Goal: Task Accomplishment & Management: Manage account settings

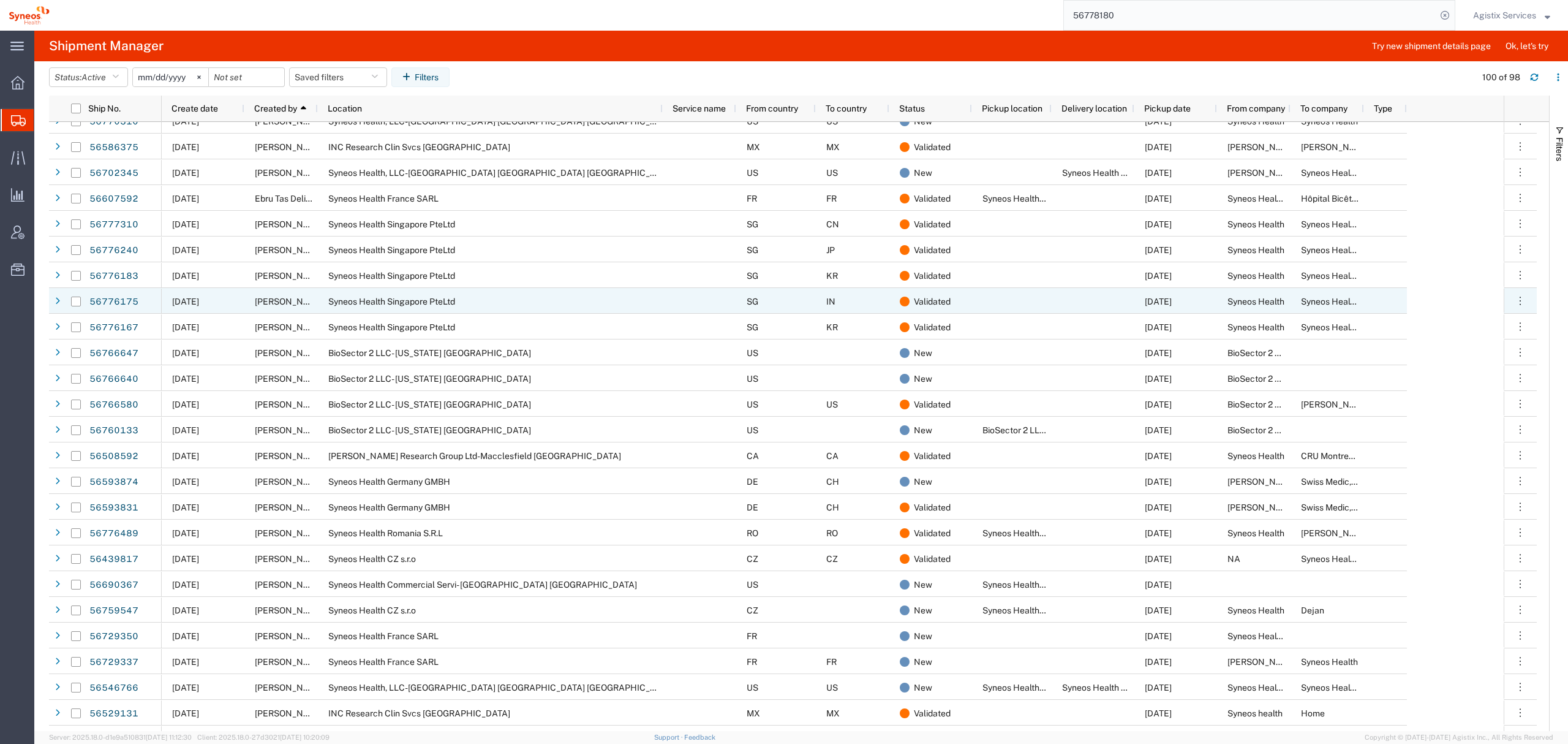
scroll to position [606, 0]
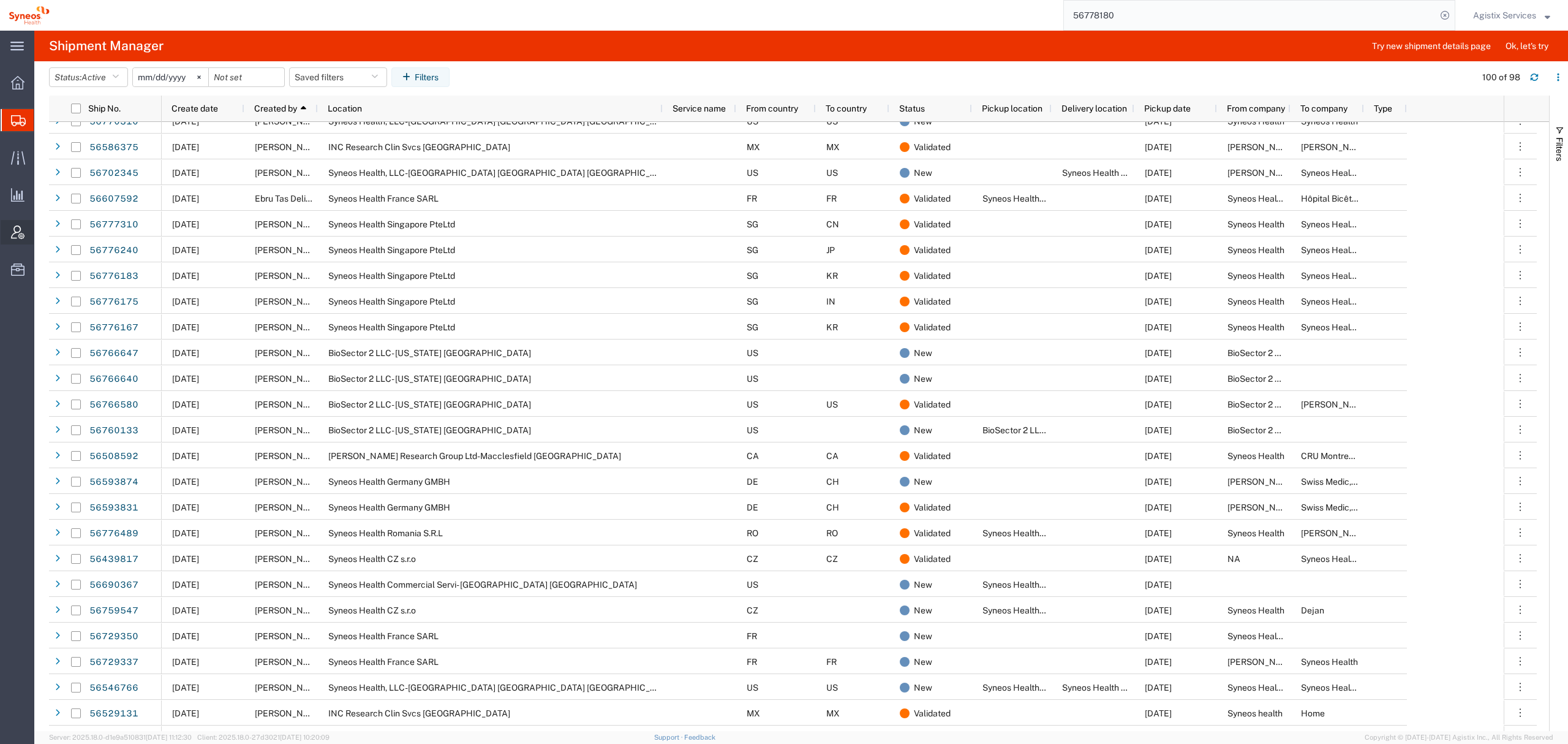
click at [42, 234] on span "Account Admin" at bounding box center [38, 232] width 9 height 24
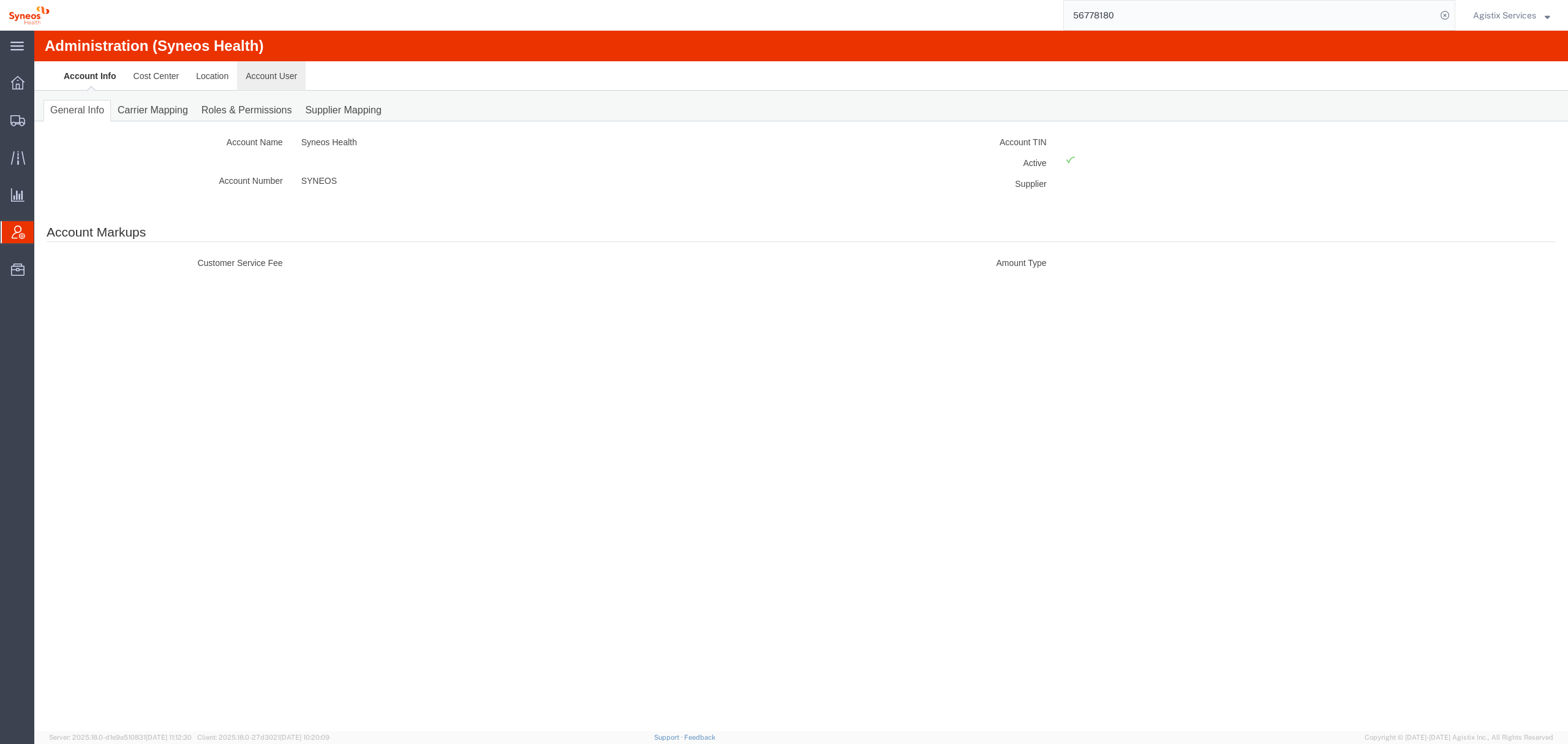
click at [285, 77] on link "Account User" at bounding box center [271, 76] width 69 height 30
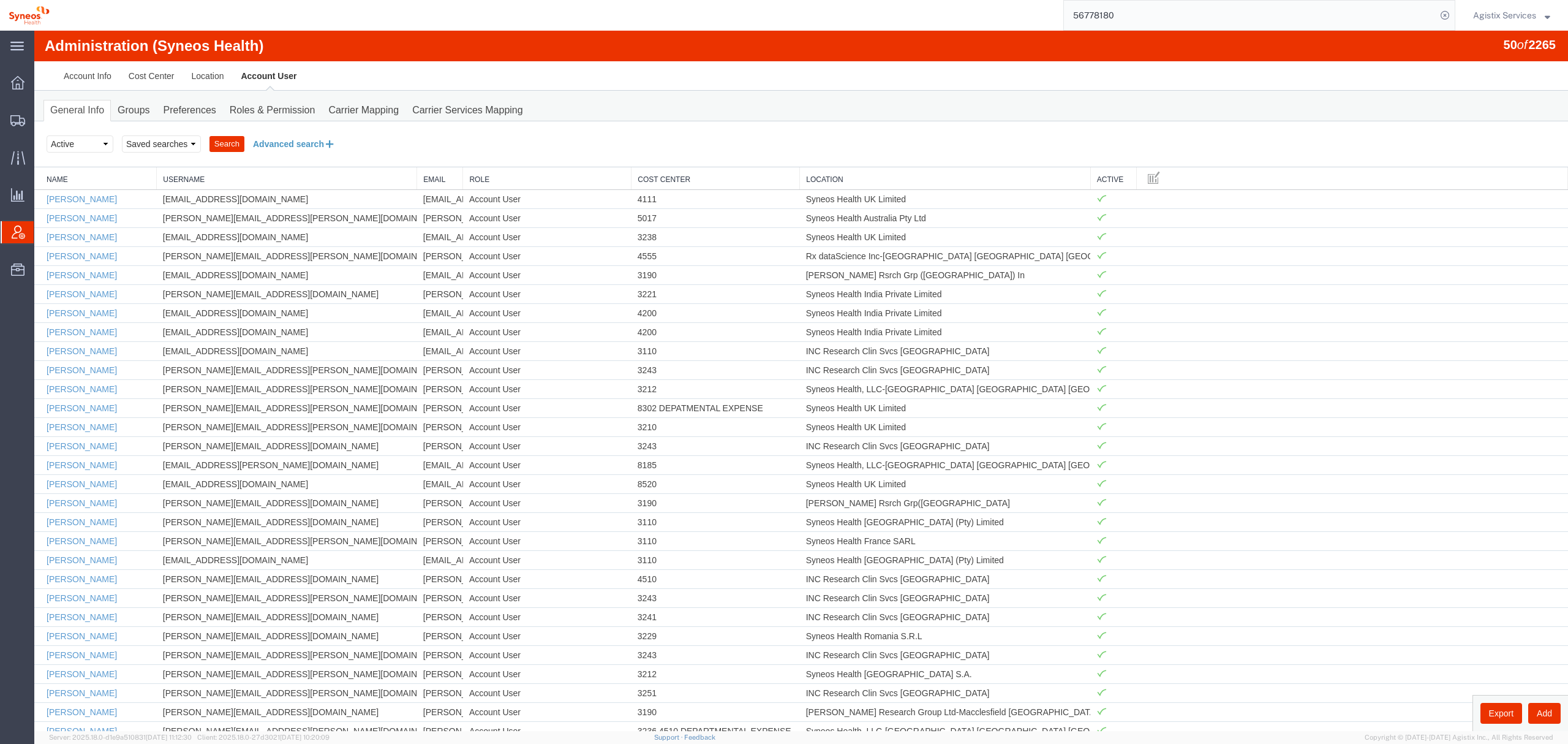
click at [276, 139] on button "Advanced search" at bounding box center [294, 143] width 100 height 21
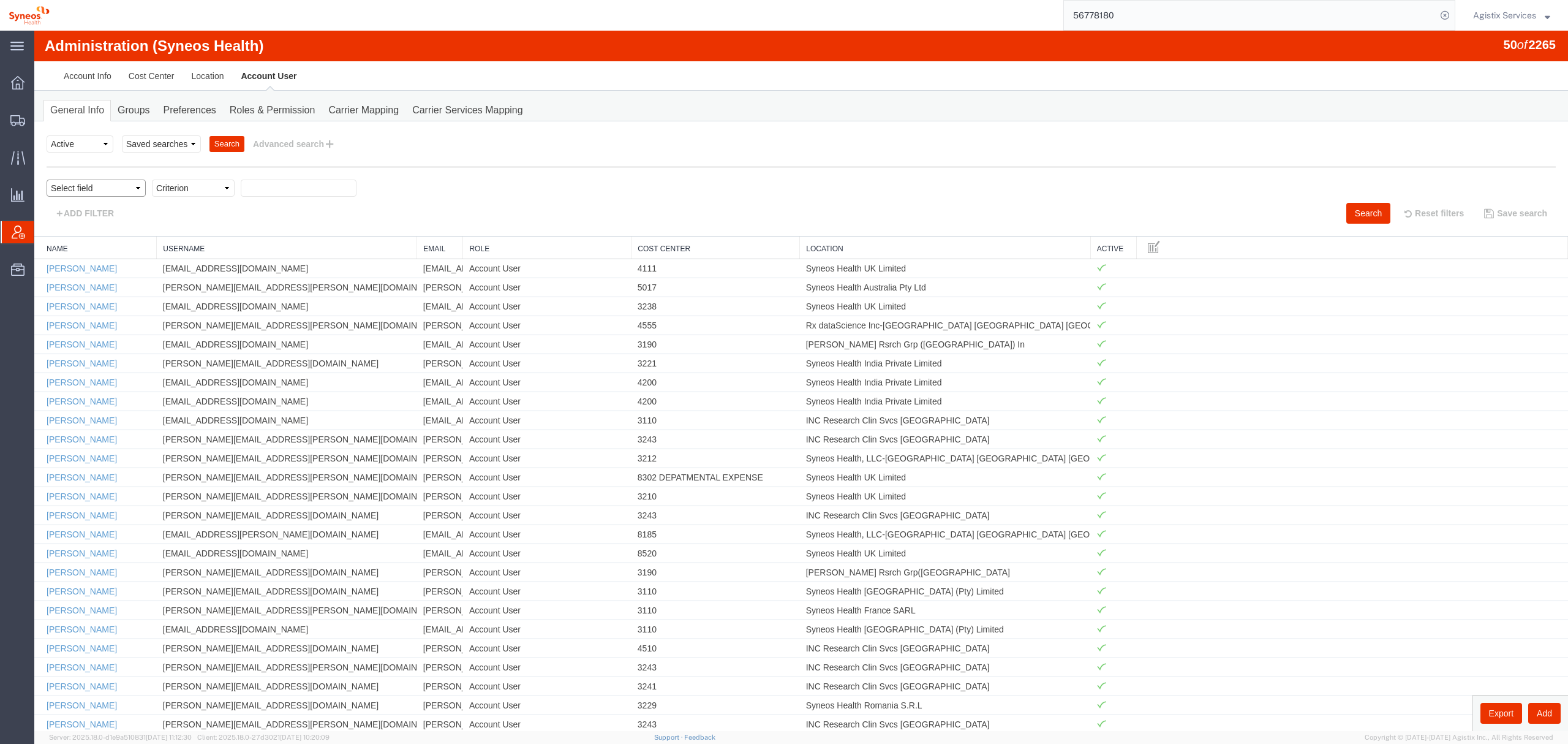
click at [99, 192] on select "Select field Cost Center Email Location Name Role Username" at bounding box center [96, 188] width 99 height 17
select select "personName"
click at [46, 180] on select "Select field Cost Center Email Location Name Role Username" at bounding box center [96, 188] width 99 height 17
drag, startPoint x: 135, startPoint y: 229, endPoint x: 179, endPoint y: 197, distance: 54.4
click at [177, 188] on select "Criterion contains does not contain is is blank is not blank starts with" at bounding box center [193, 188] width 83 height 17
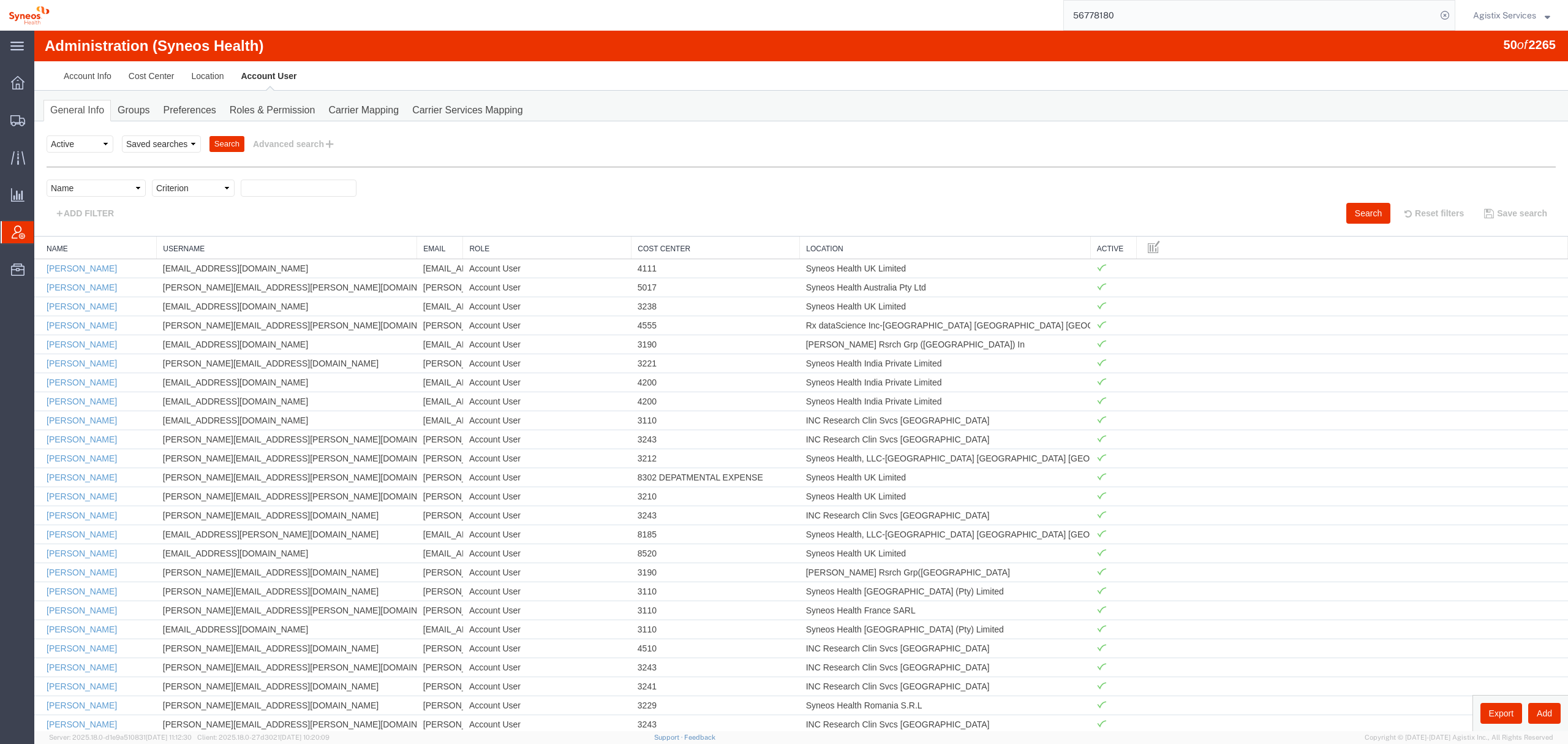
select select "contains"
click at [152, 180] on select "Criterion contains does not contain is is blank is not blank starts with" at bounding box center [193, 188] width 83 height 17
click at [258, 189] on input "text" at bounding box center [299, 188] width 116 height 17
paste input "56759546"
type input "5"
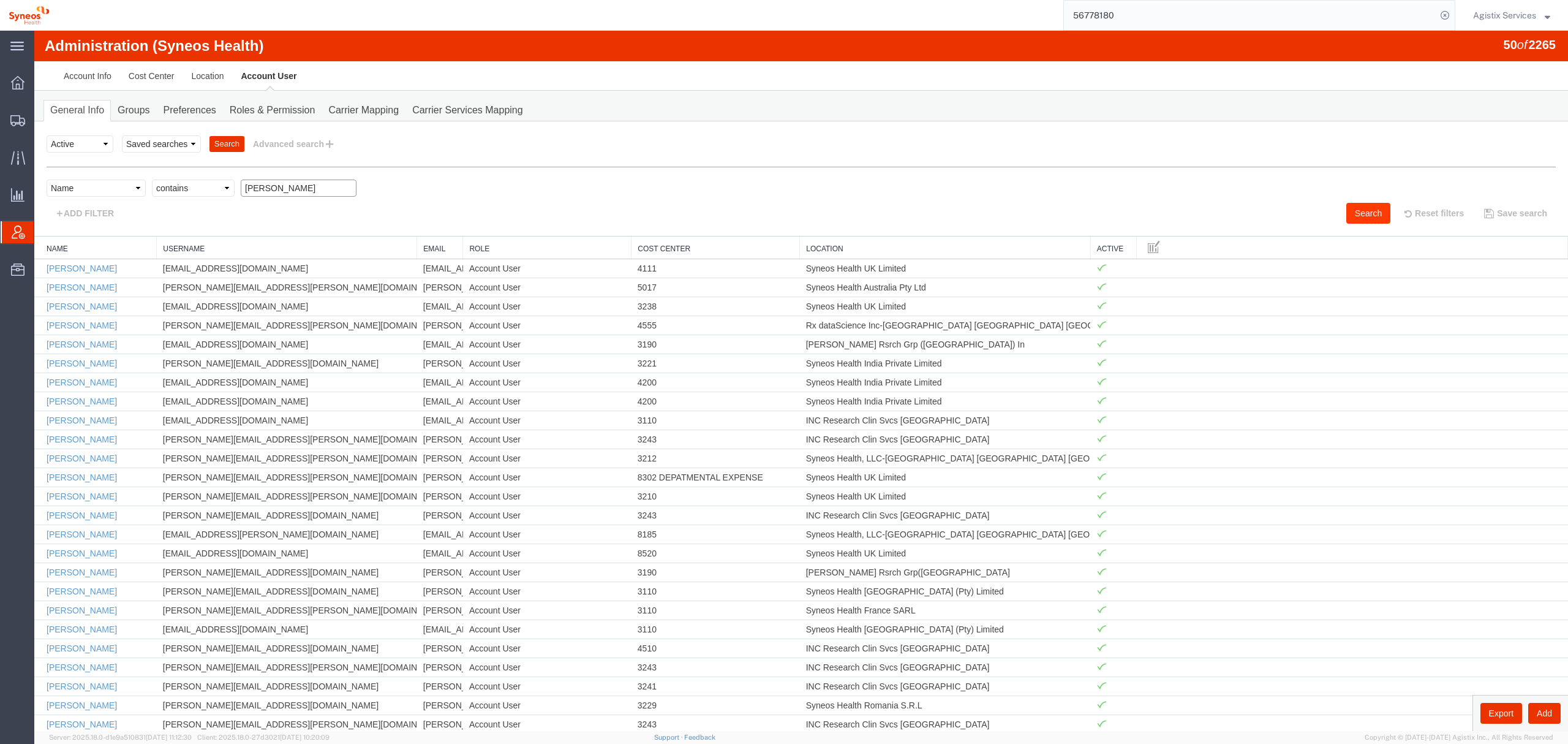
type input "natan"
click at [1363, 216] on button "Search" at bounding box center [1369, 213] width 44 height 21
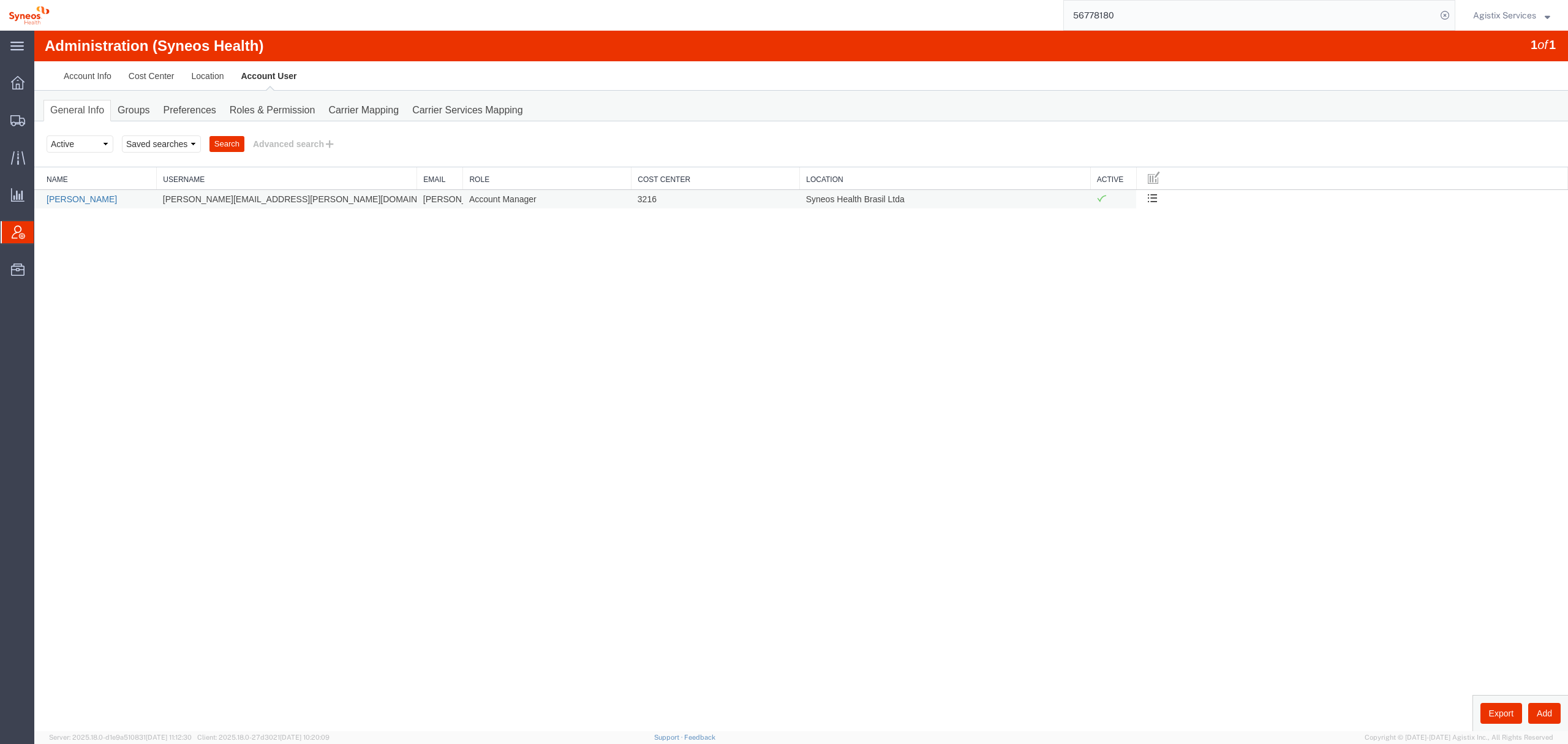
click at [77, 201] on link "Natan Tateishi" at bounding box center [81, 199] width 71 height 10
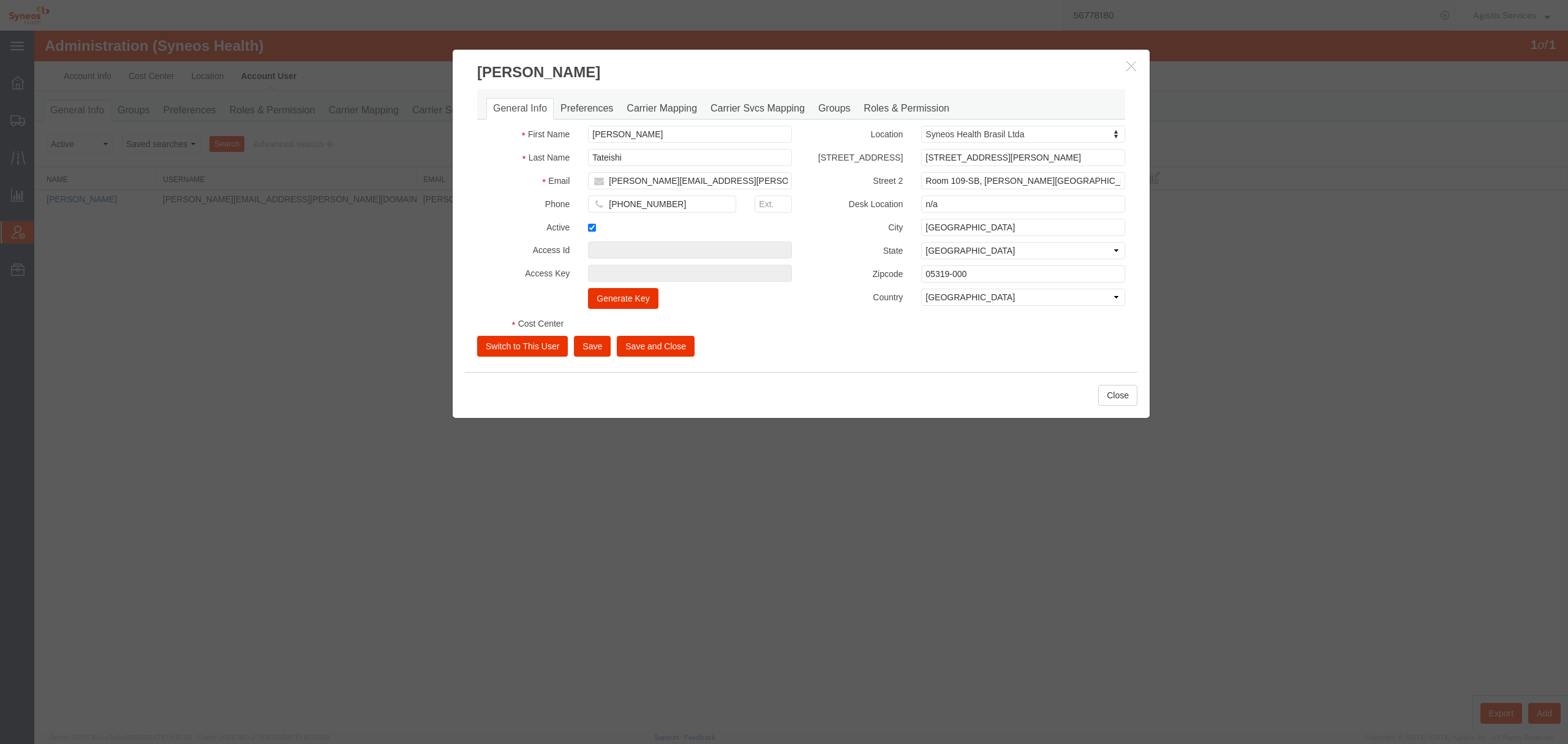
select select "DEPARTMENT"
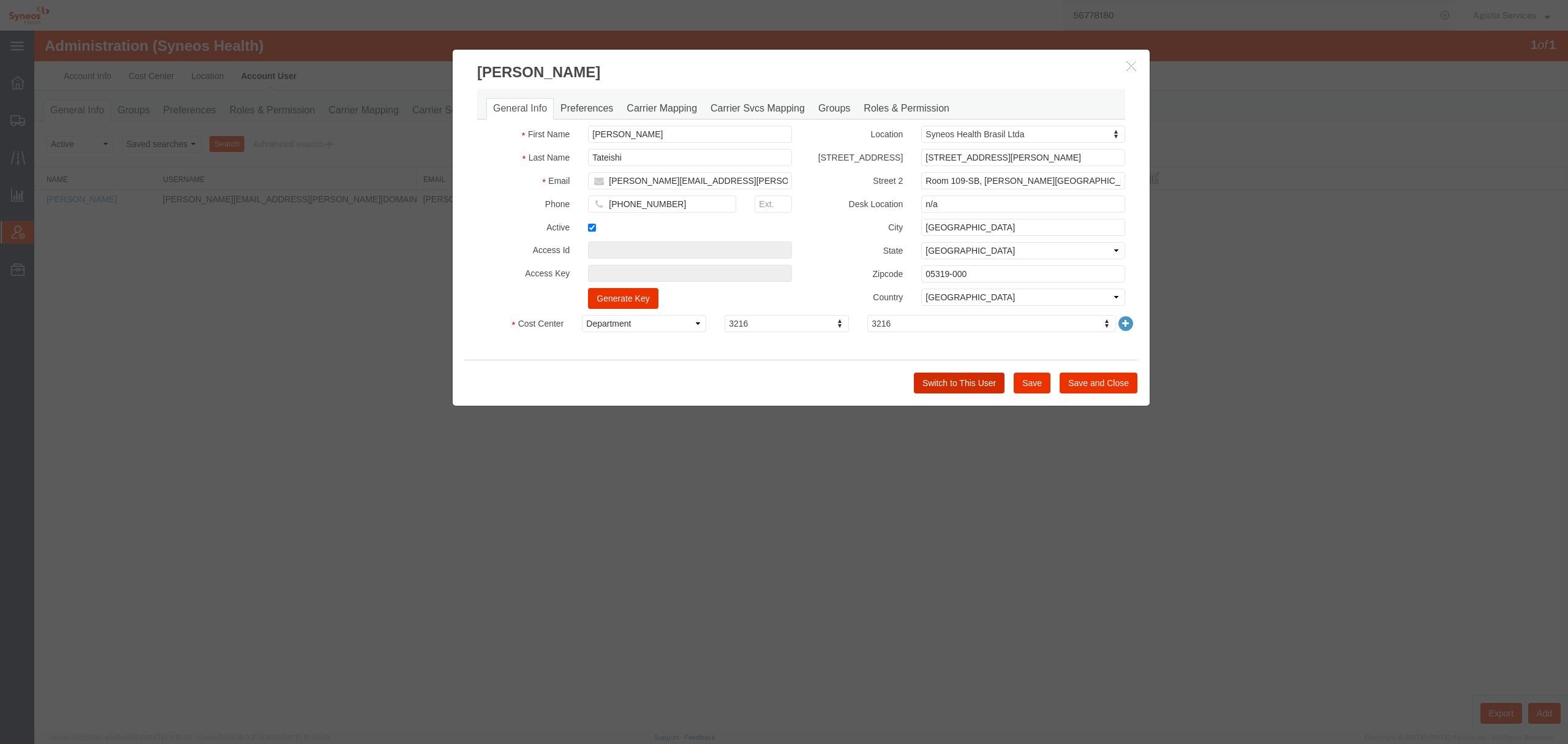
click at [952, 388] on button "Switch to This User" at bounding box center [959, 382] width 91 height 21
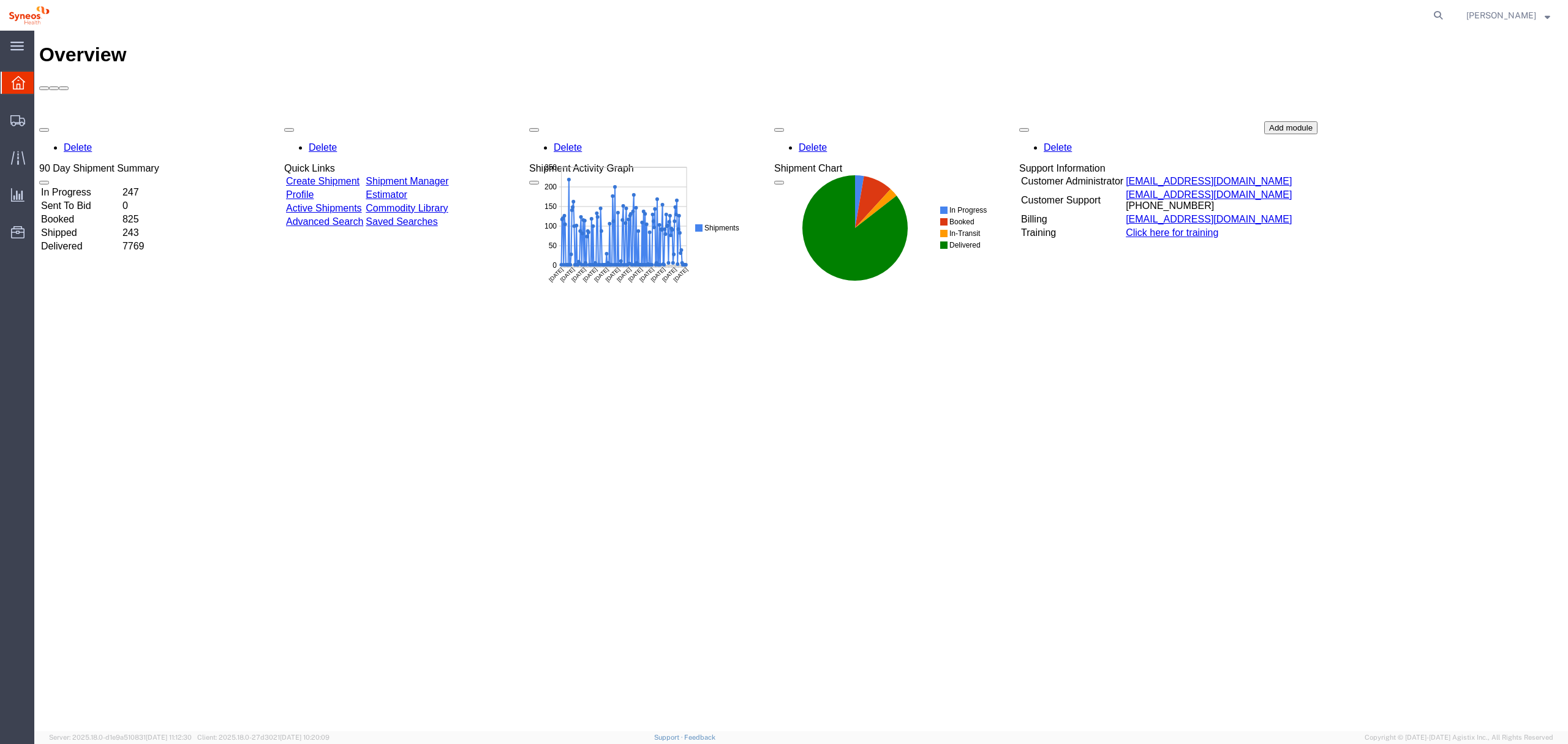
click at [1436, 10] on agx-global-search at bounding box center [1252, 15] width 392 height 31
click at [1447, 10] on icon at bounding box center [1438, 15] width 17 height 17
paste input "56759546"
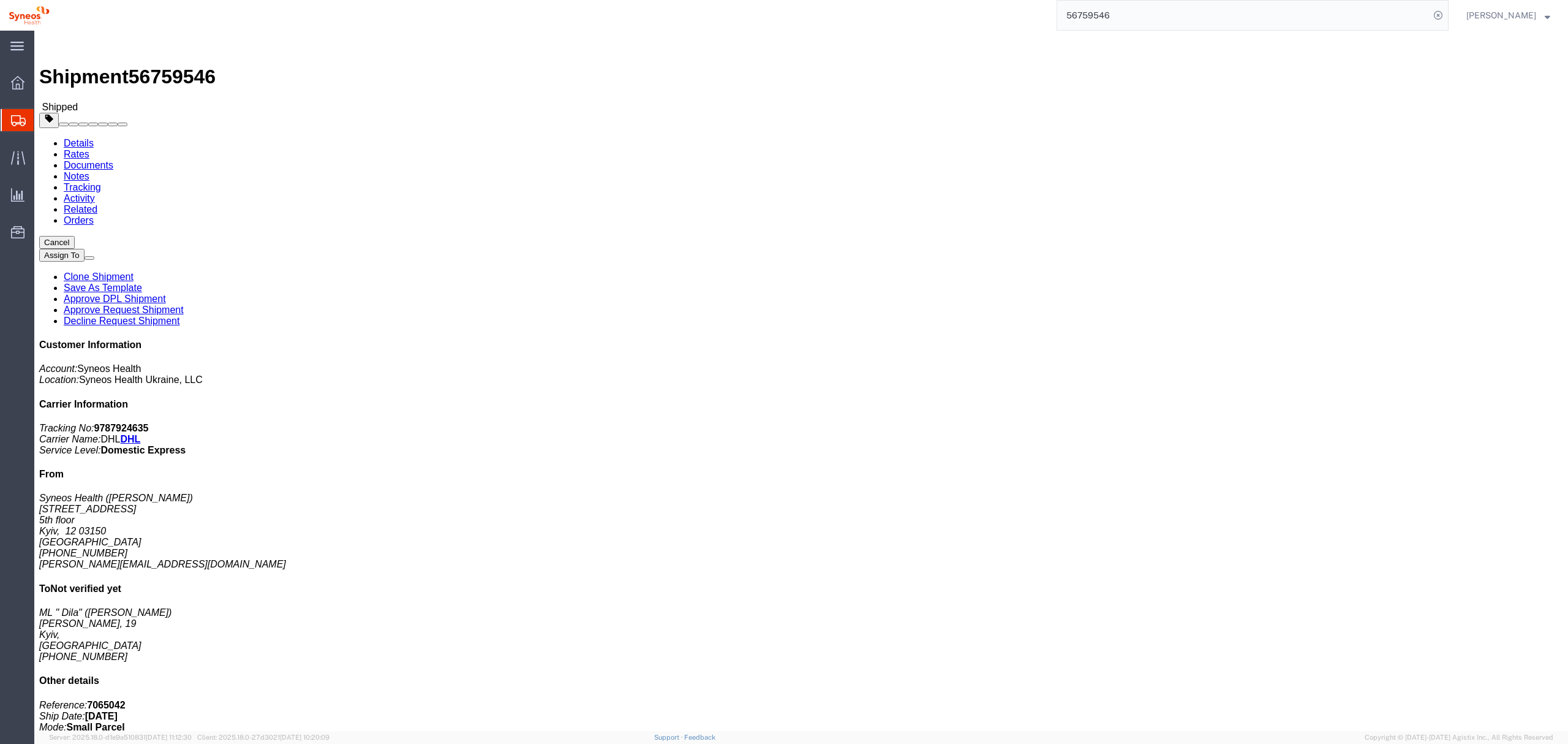
click at [0, 0] on span "Shipment Manager" at bounding box center [0, 0] width 0 height 0
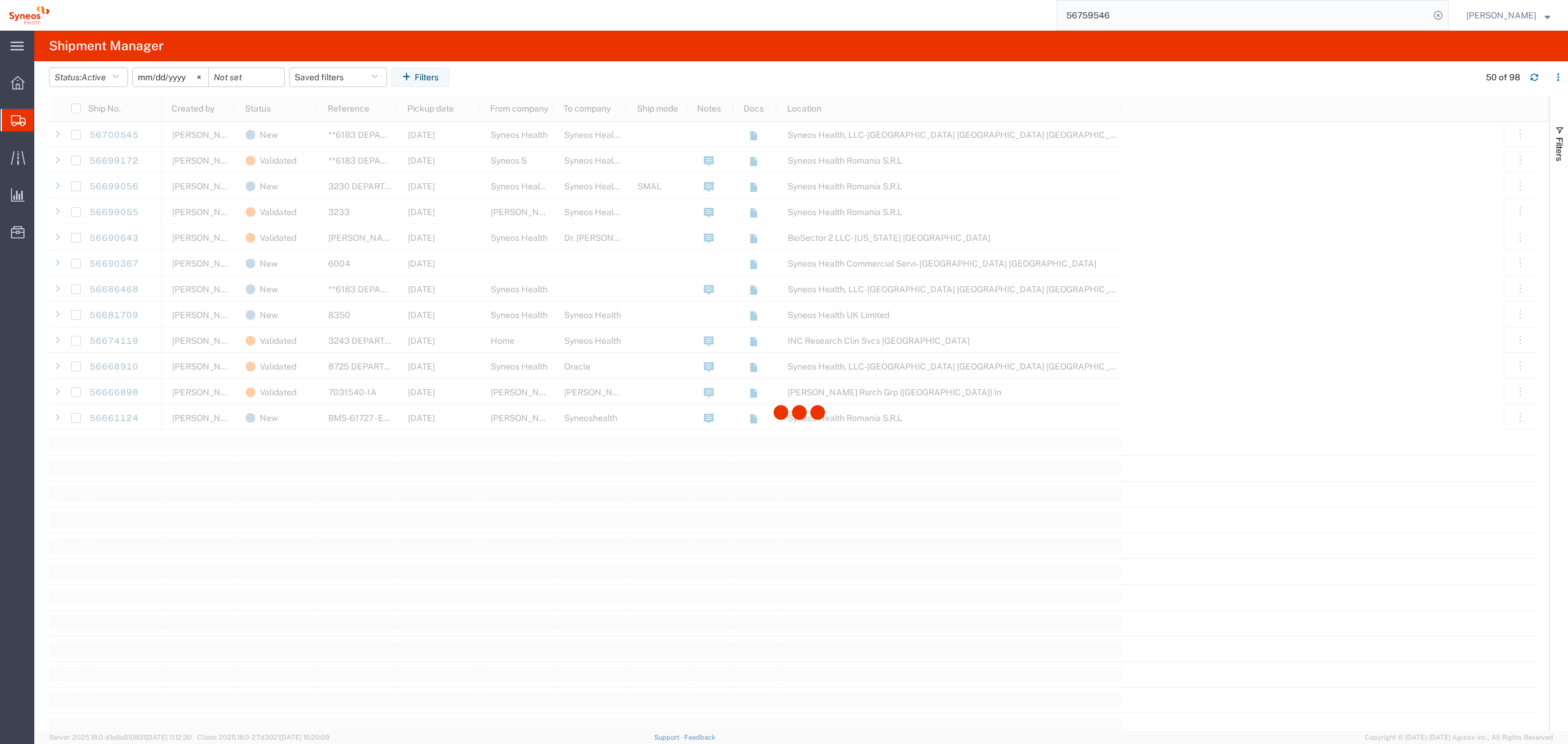
scroll to position [980, 0]
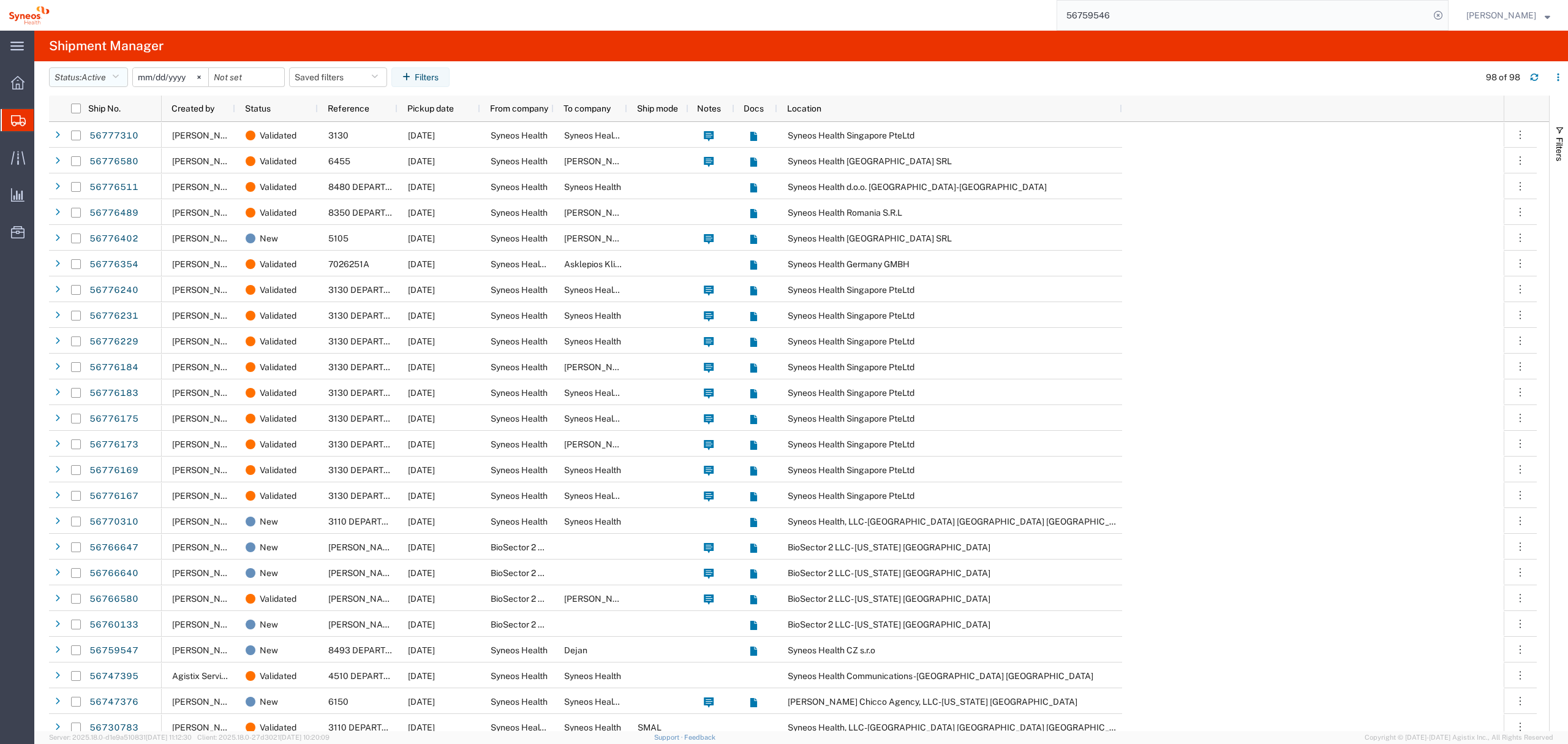
click at [104, 85] on button "Status: Active" at bounding box center [88, 77] width 79 height 20
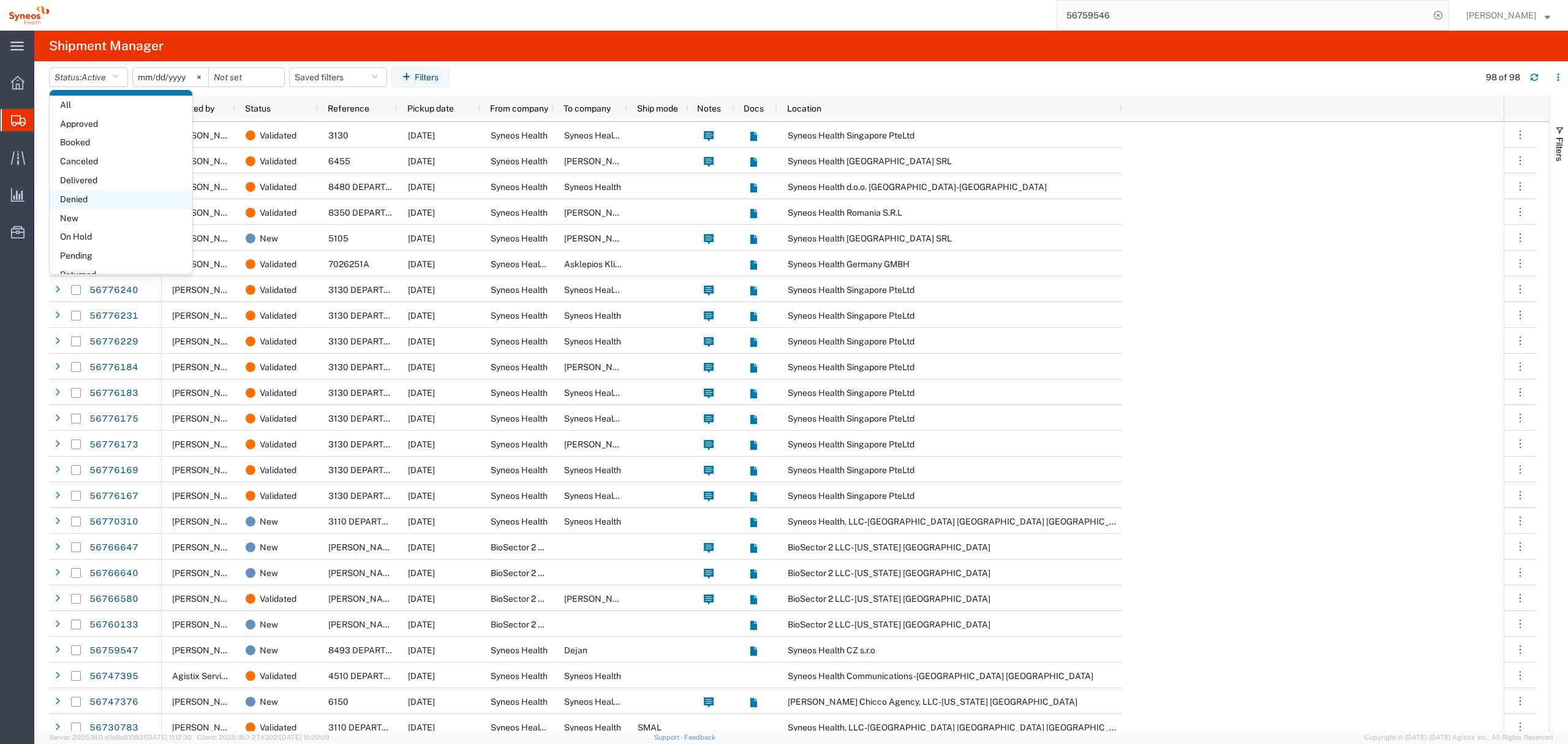
scroll to position [70, 0]
click at [104, 200] on span "On Hold" at bounding box center [121, 204] width 143 height 19
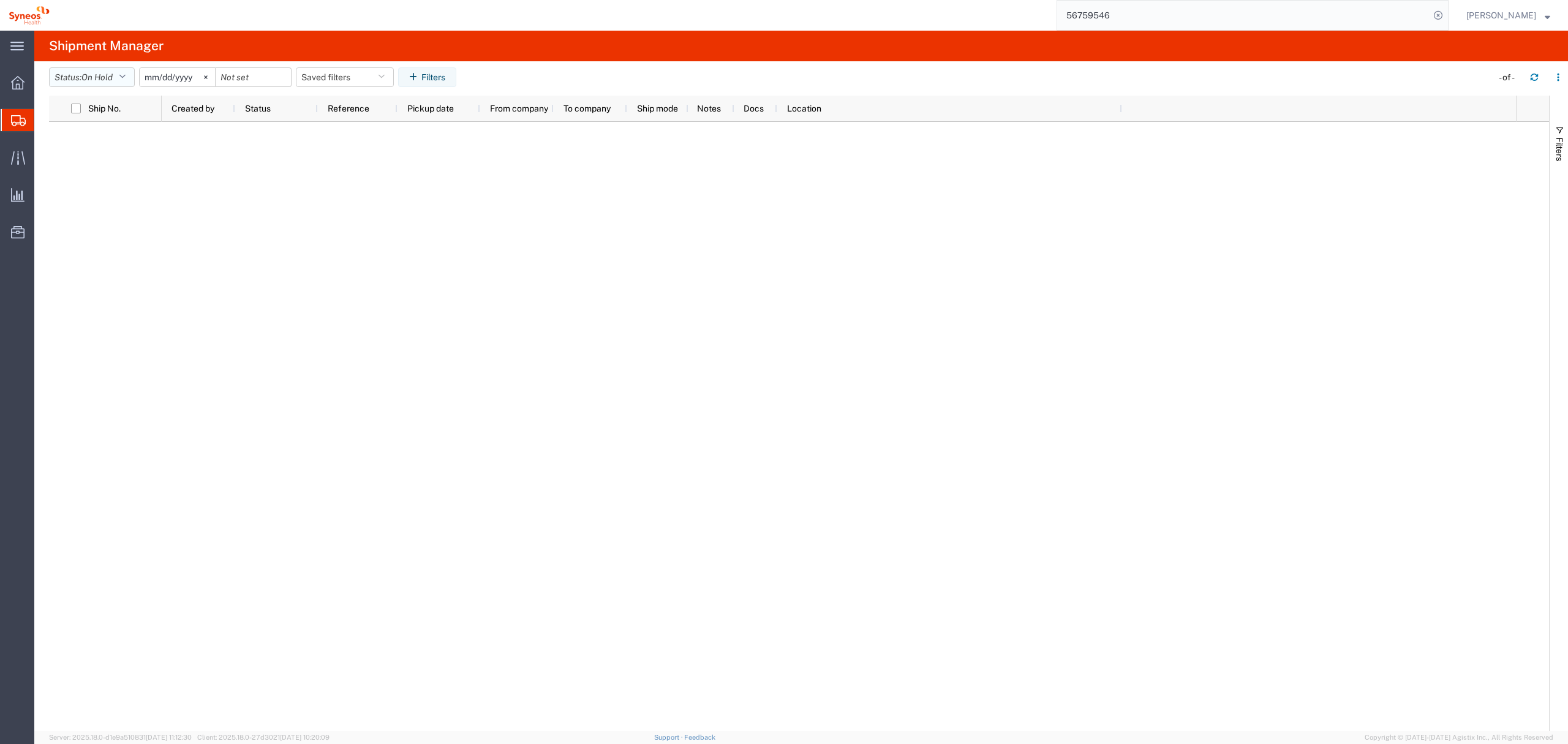
click at [94, 79] on span "On Hold" at bounding box center [97, 77] width 31 height 10
click at [99, 143] on span "All" at bounding box center [121, 142] width 143 height 19
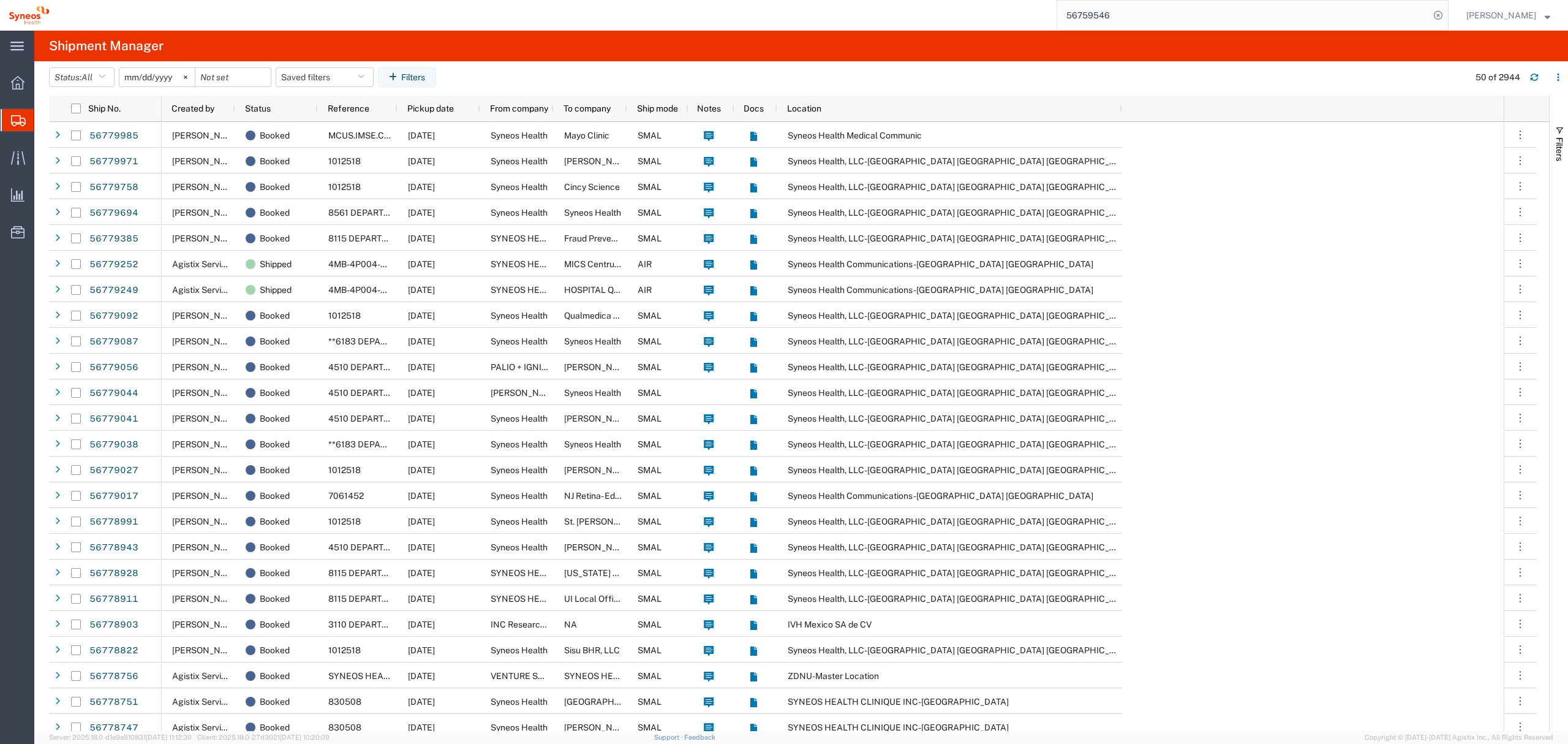
drag, startPoint x: 1148, startPoint y: 22, endPoint x: 933, endPoint y: 23, distance: 215.0
click at [983, 20] on div "56759546" at bounding box center [753, 15] width 1390 height 31
paste input "78180"
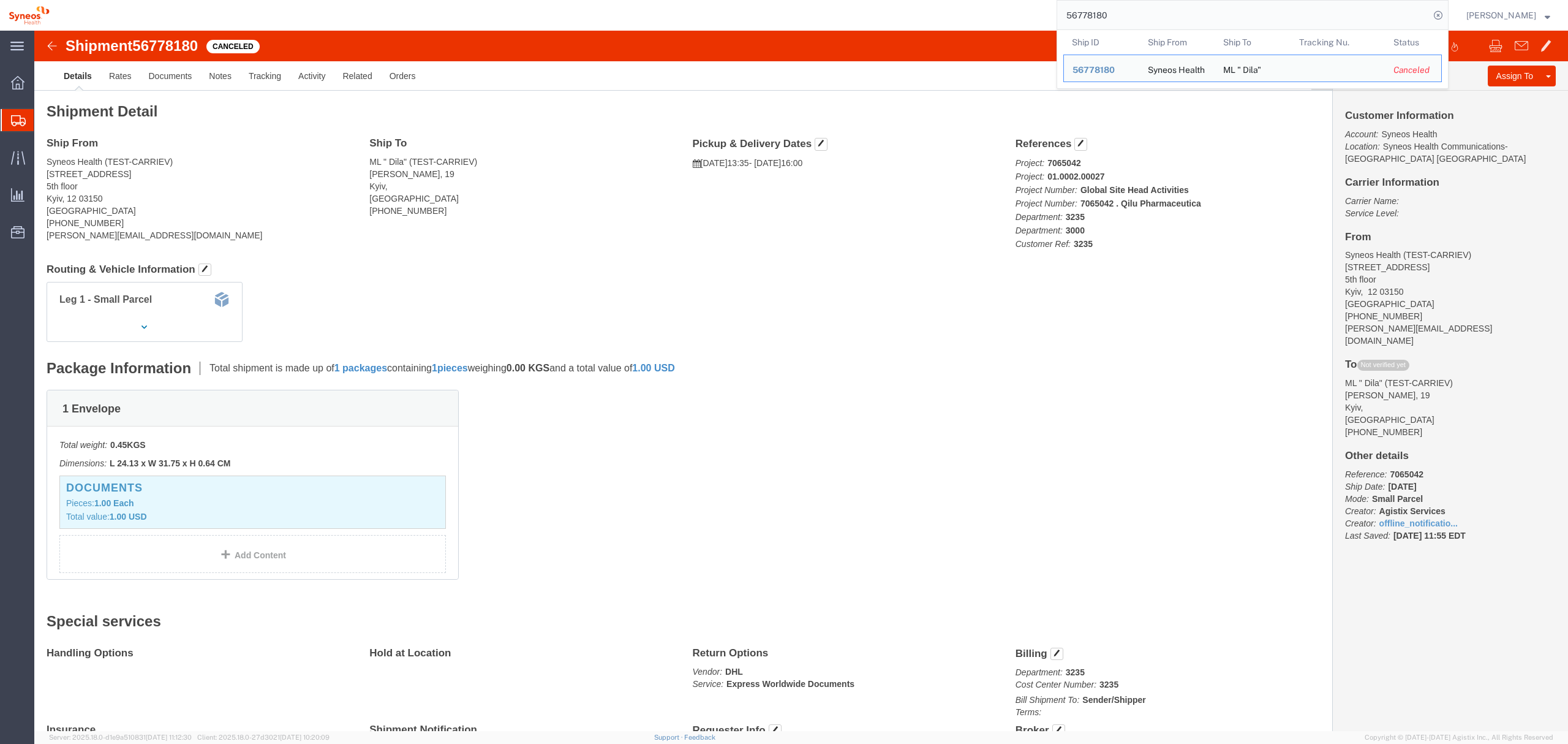
drag, startPoint x: 1111, startPoint y: 15, endPoint x: 839, endPoint y: 15, distance: 272.0
click at [868, 15] on div "56778180 Ship ID Ship From Ship To Tracking Nu. Status Ship ID 56778180 Ship Fr…" at bounding box center [753, 15] width 1390 height 31
paste input "80016"
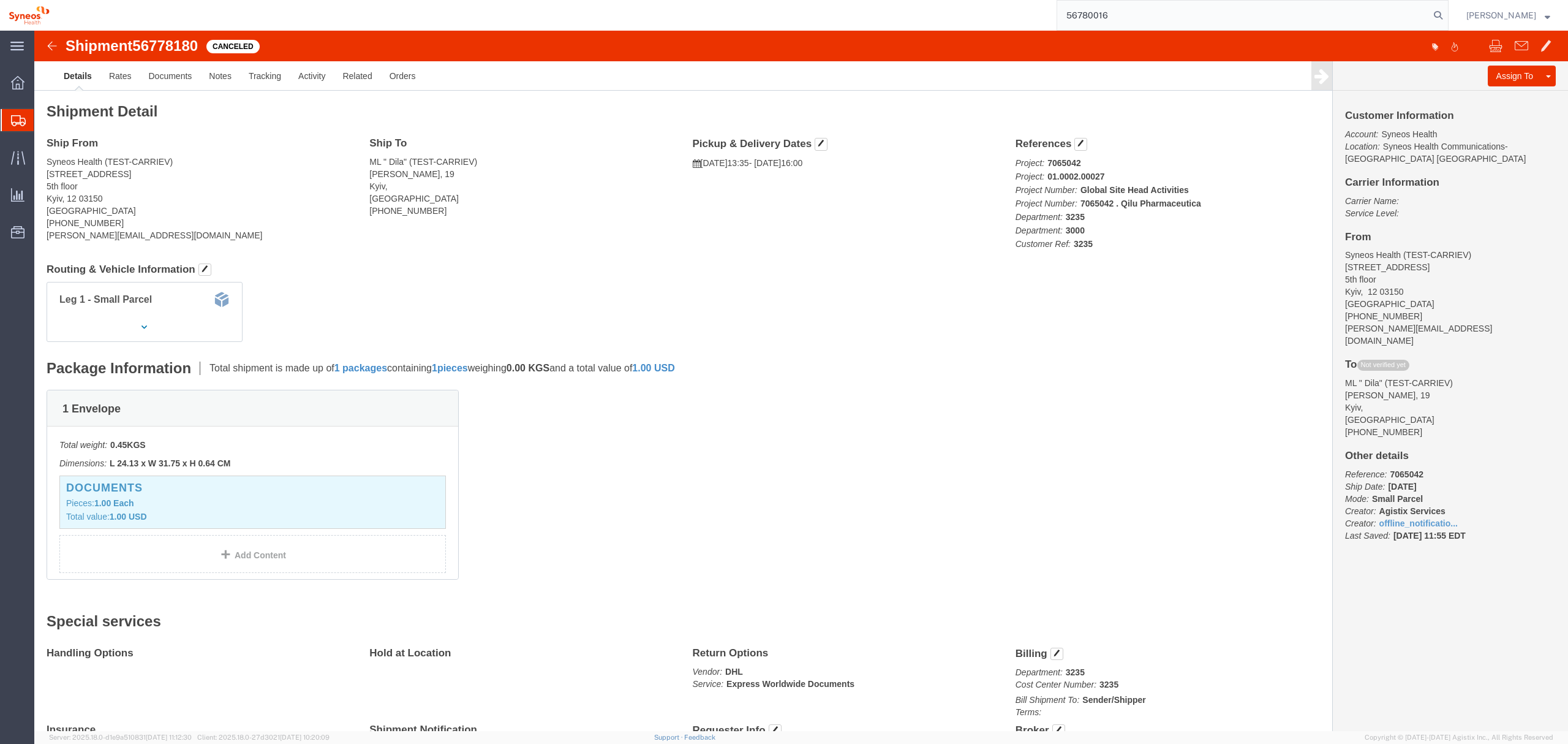
type input "56780016"
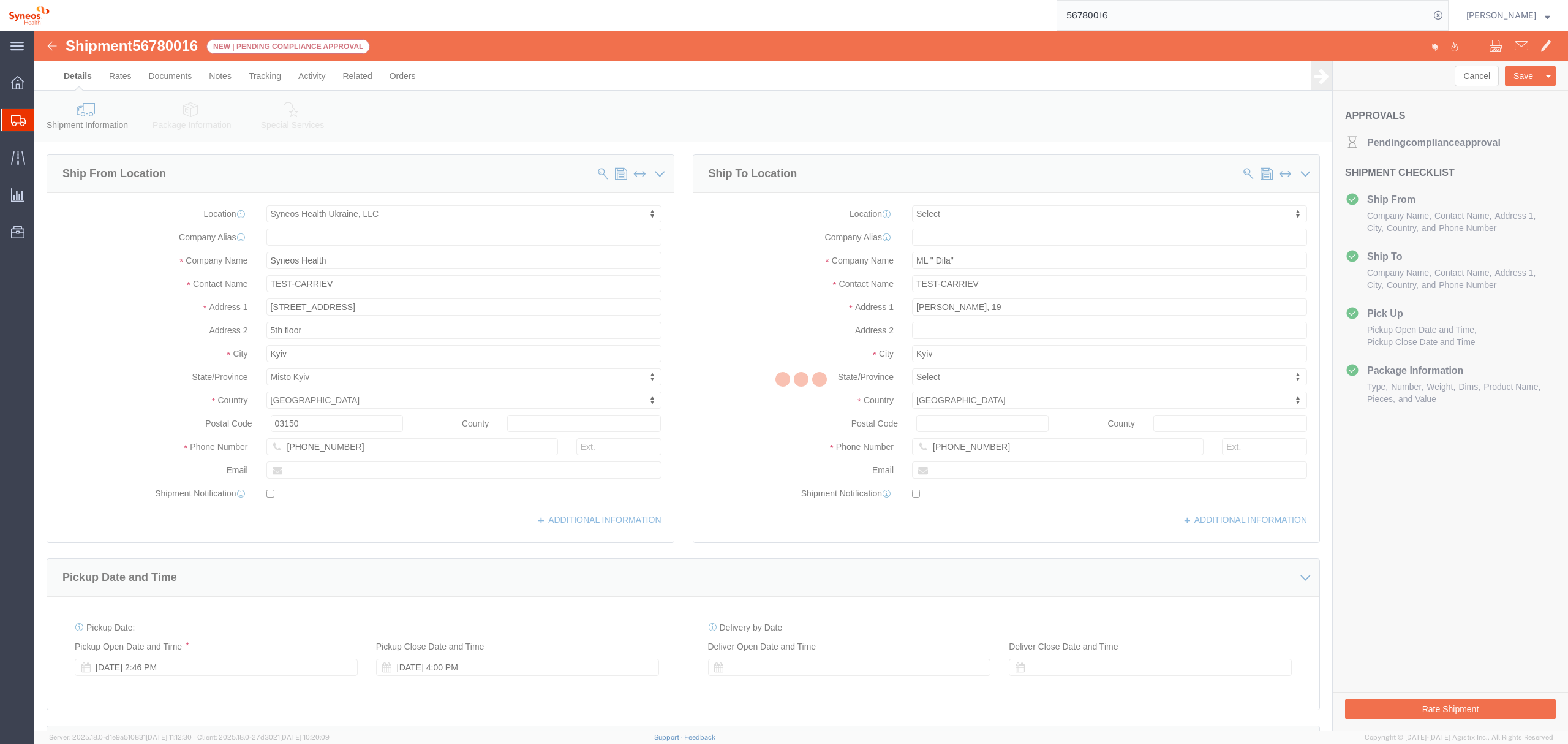
select select "66391"
select select
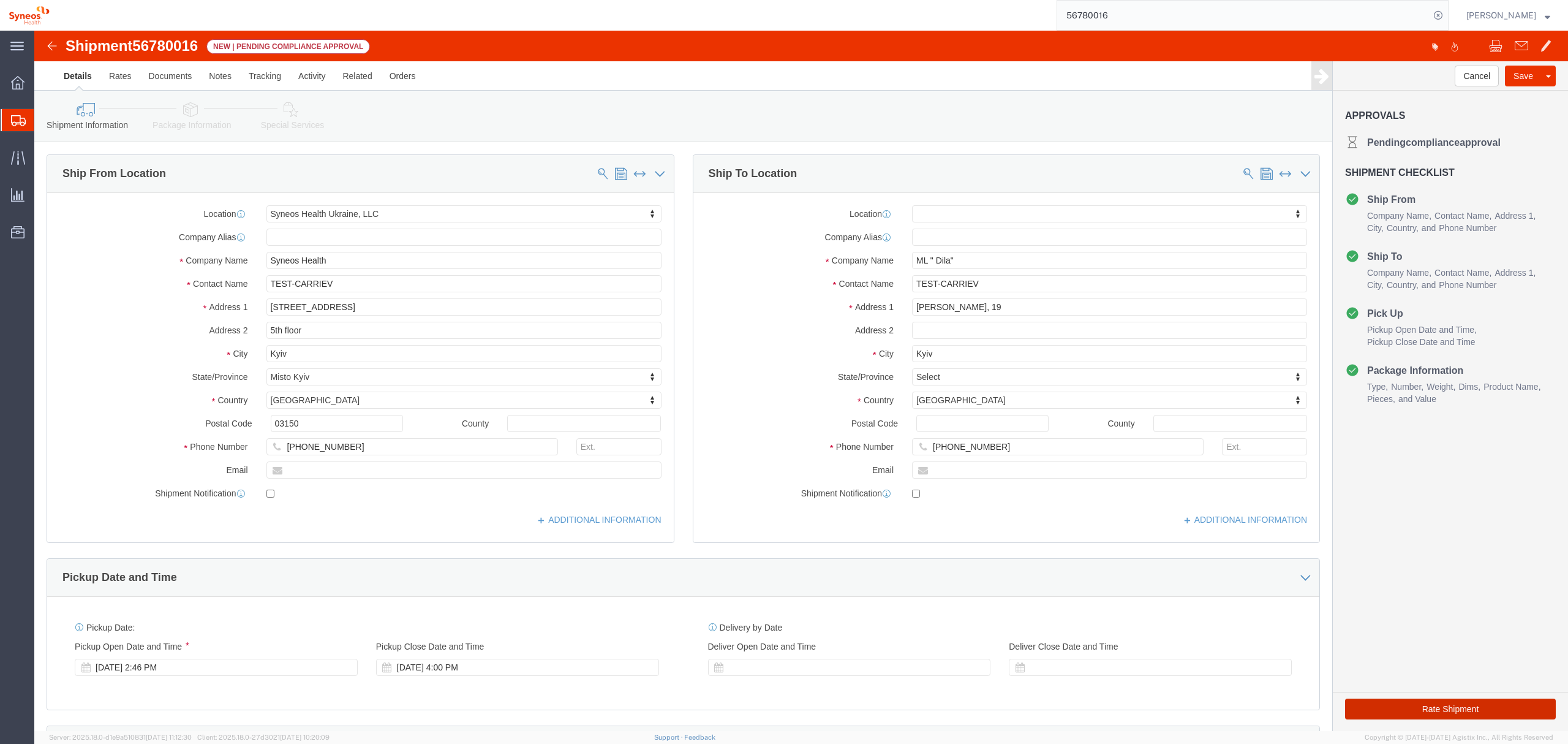
click button "Rate Shipment"
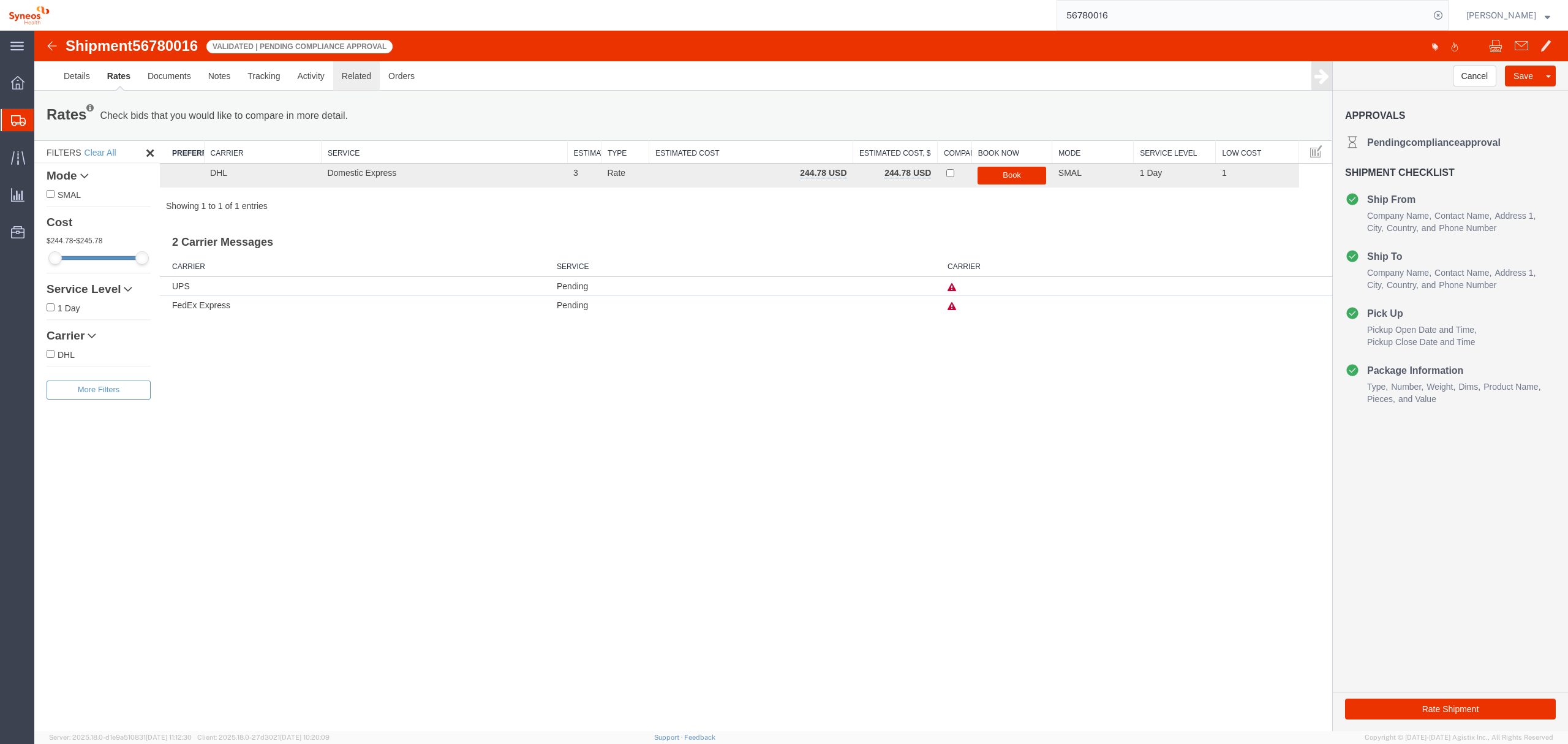
click at [359, 77] on link "Related" at bounding box center [356, 76] width 46 height 30
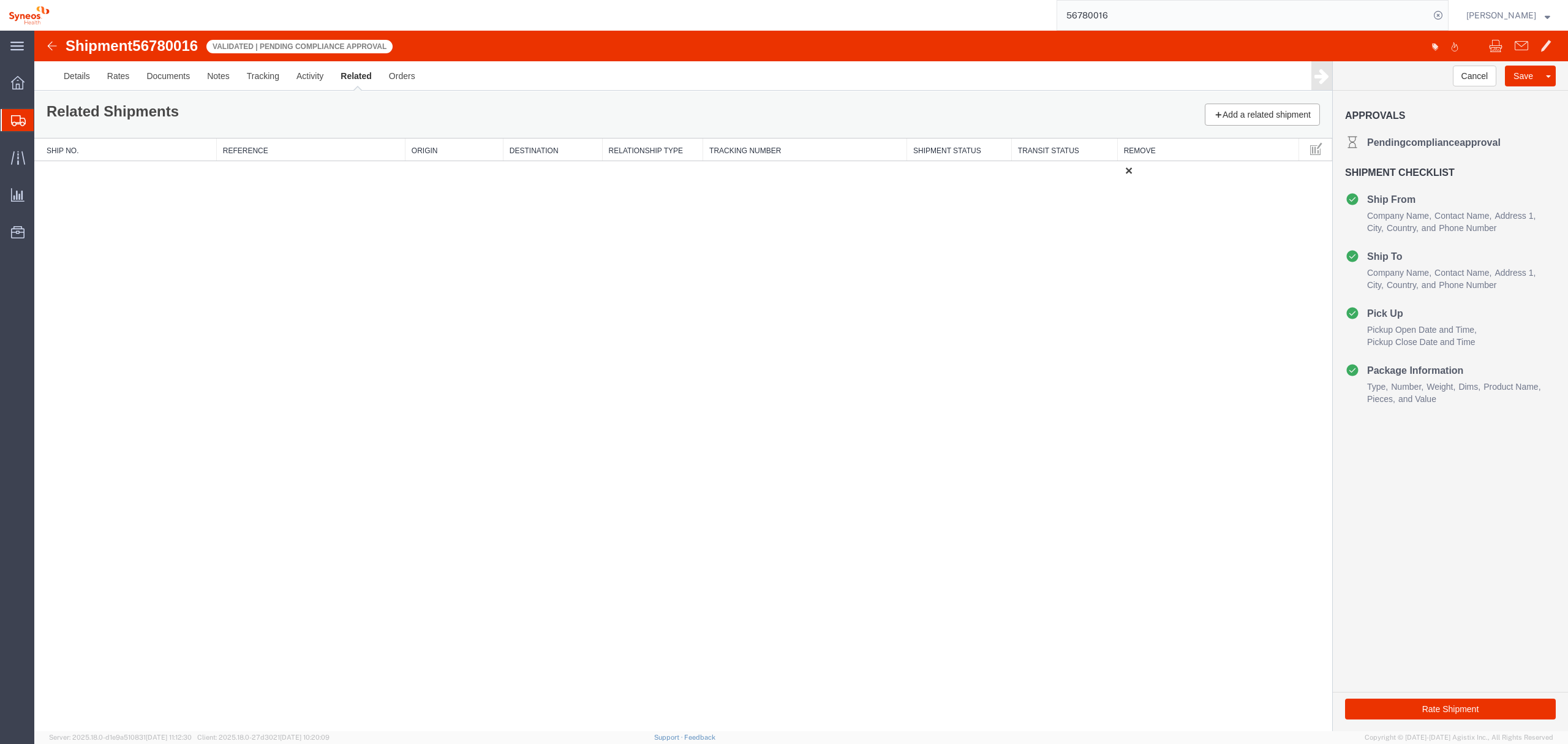
click at [51, 43] on img at bounding box center [52, 46] width 15 height 15
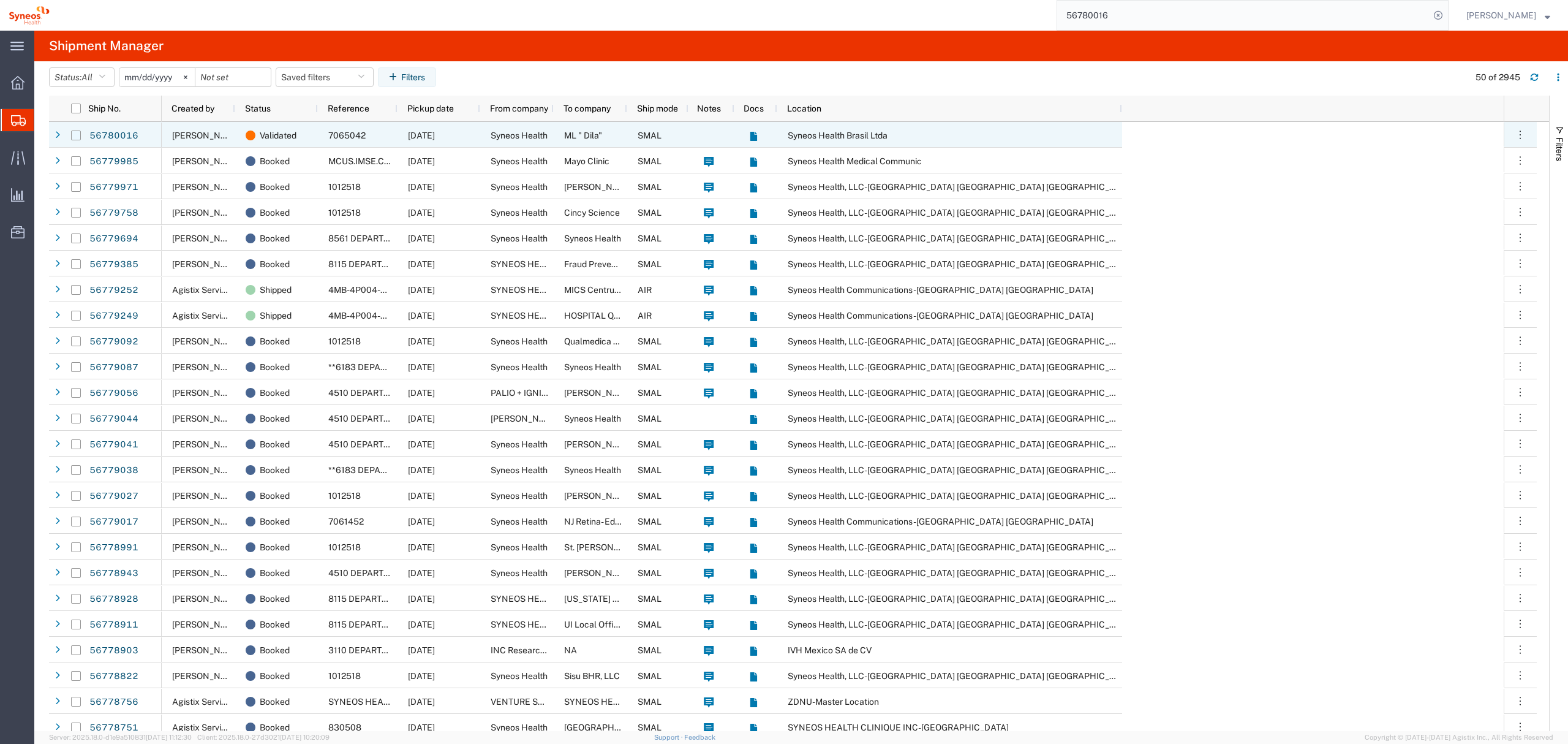
click at [77, 137] on input "Press Space to toggle row selection (unchecked)" at bounding box center [76, 135] width 10 height 10
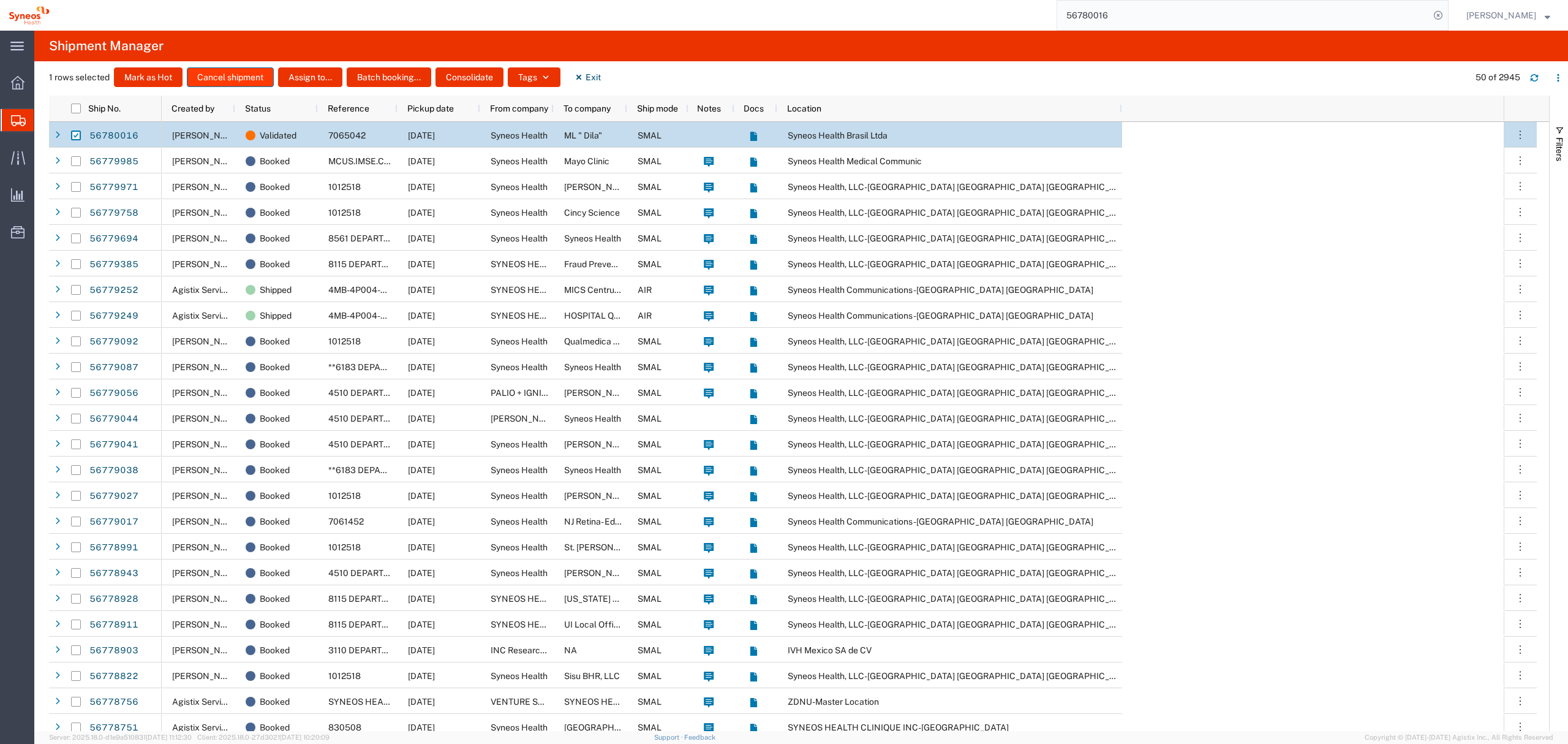
click at [243, 75] on button "Cancel shipment" at bounding box center [230, 77] width 87 height 20
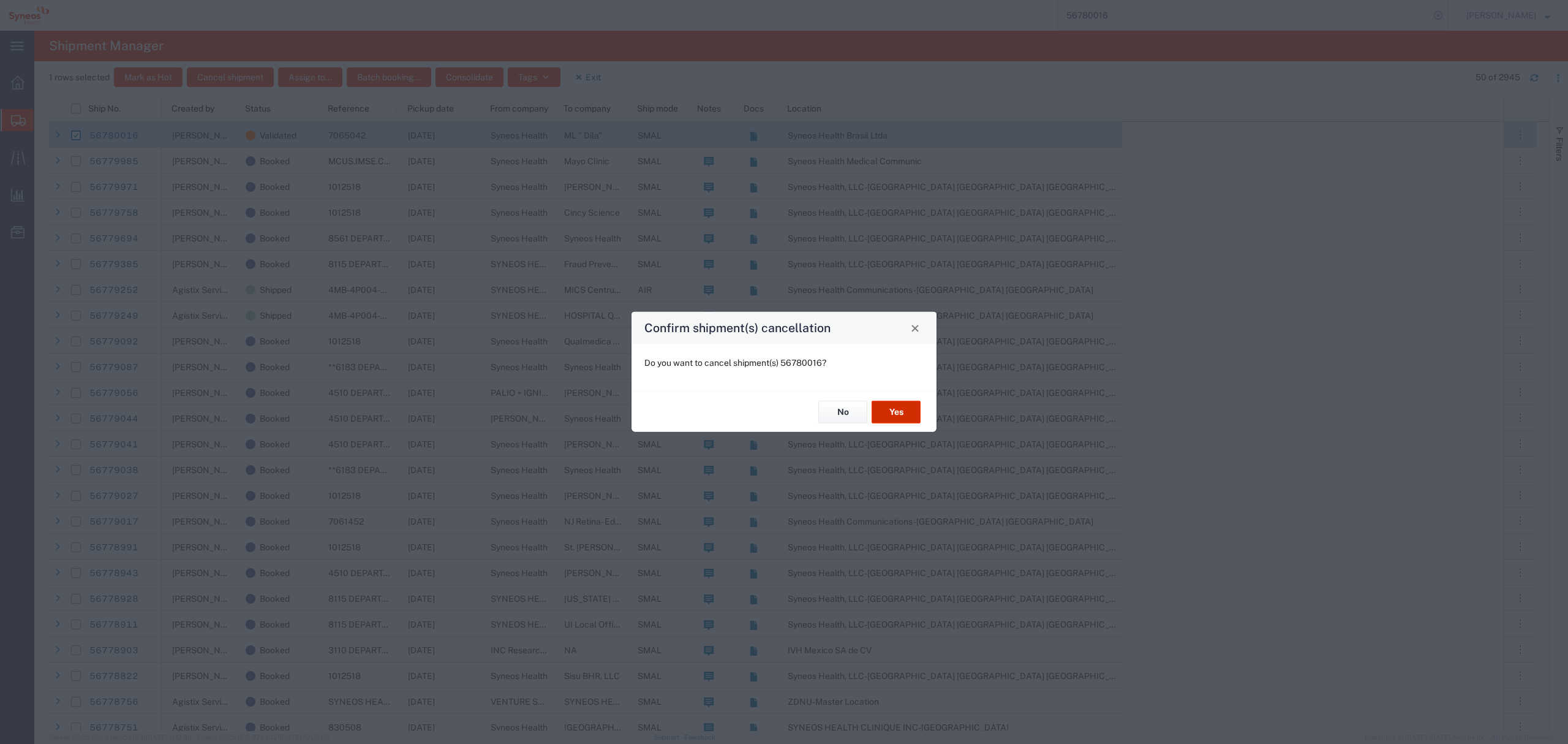
click at [905, 407] on button "Yes" at bounding box center [896, 412] width 49 height 23
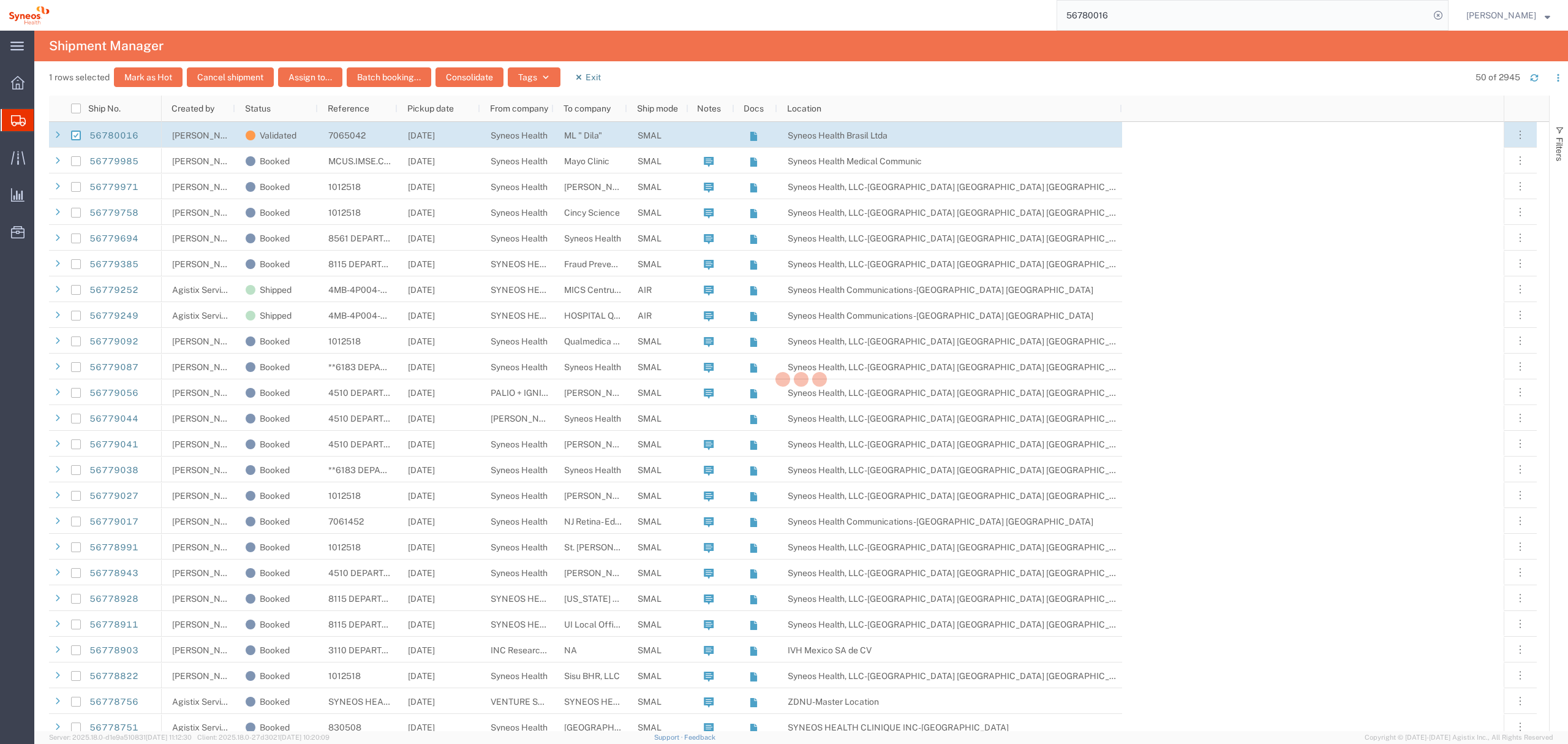
checkbox input "false"
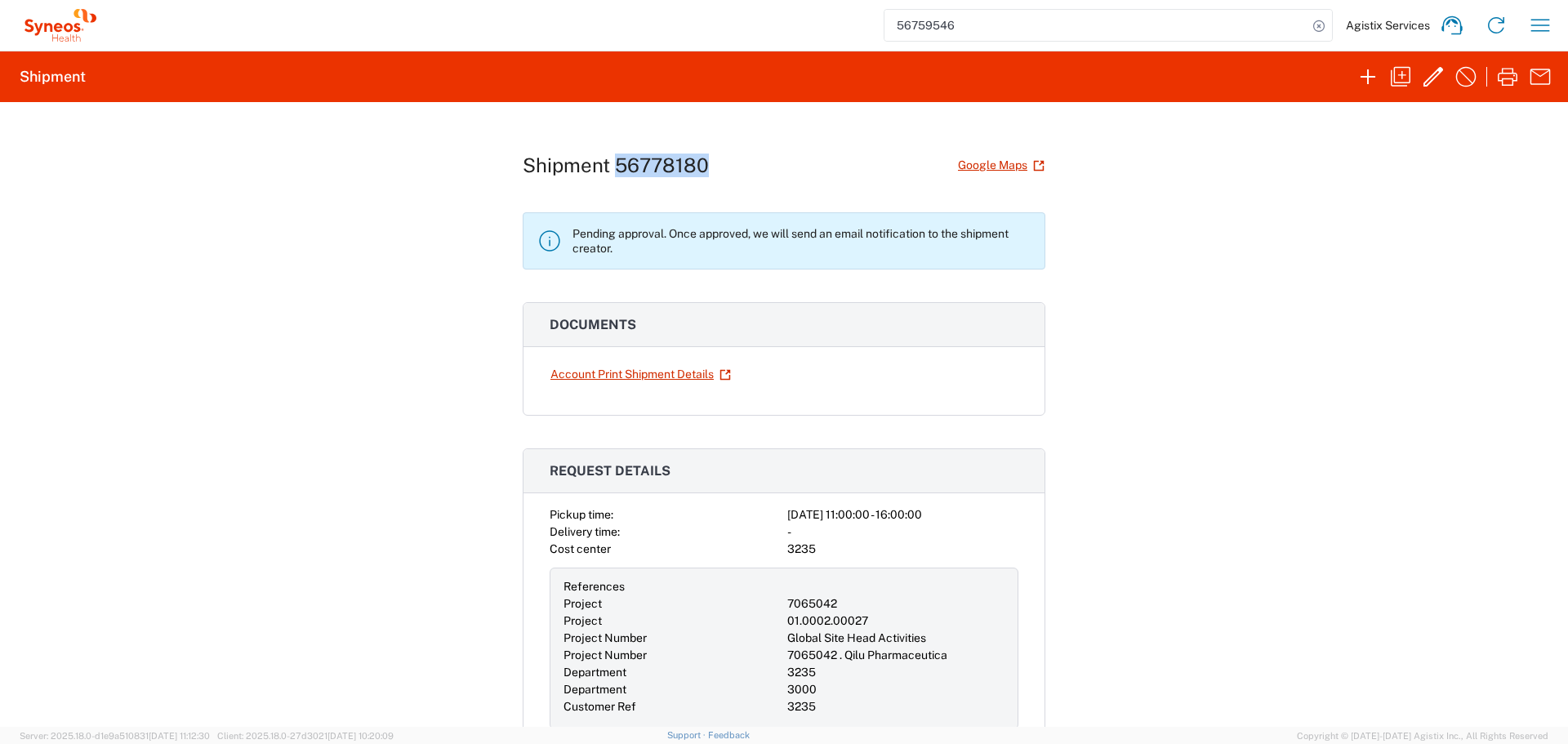
click at [660, 169] on h1 "Shipment 56778180" at bounding box center [616, 165] width 187 height 23
click at [1404, 87] on icon "button" at bounding box center [1400, 76] width 26 height 26
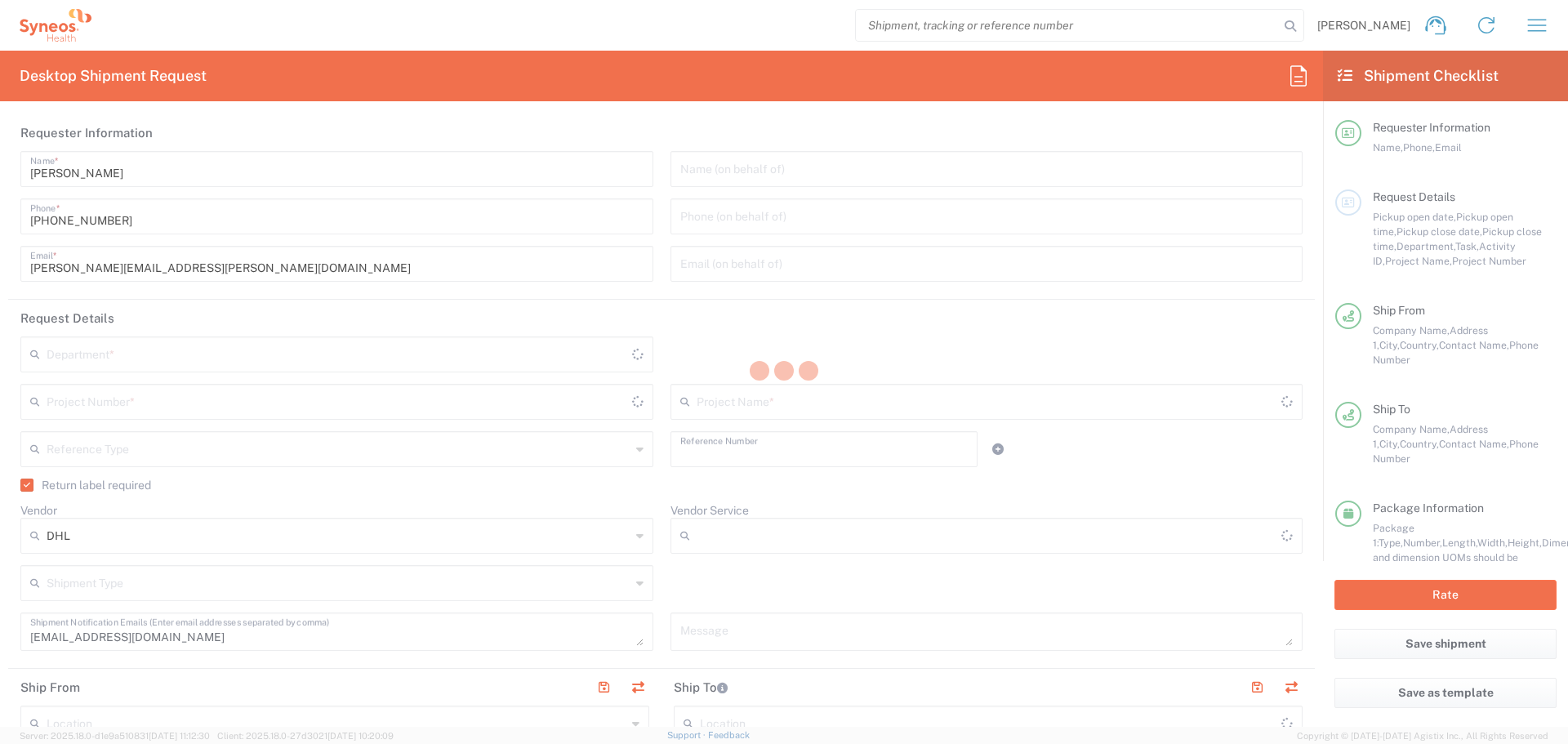
type input "[PERSON_NAME]"
type input "[PHONE_NUMBER]"
type input "[EMAIL_ADDRESS][DOMAIN_NAME]"
type input "7065042"
type input "Syneos Health"
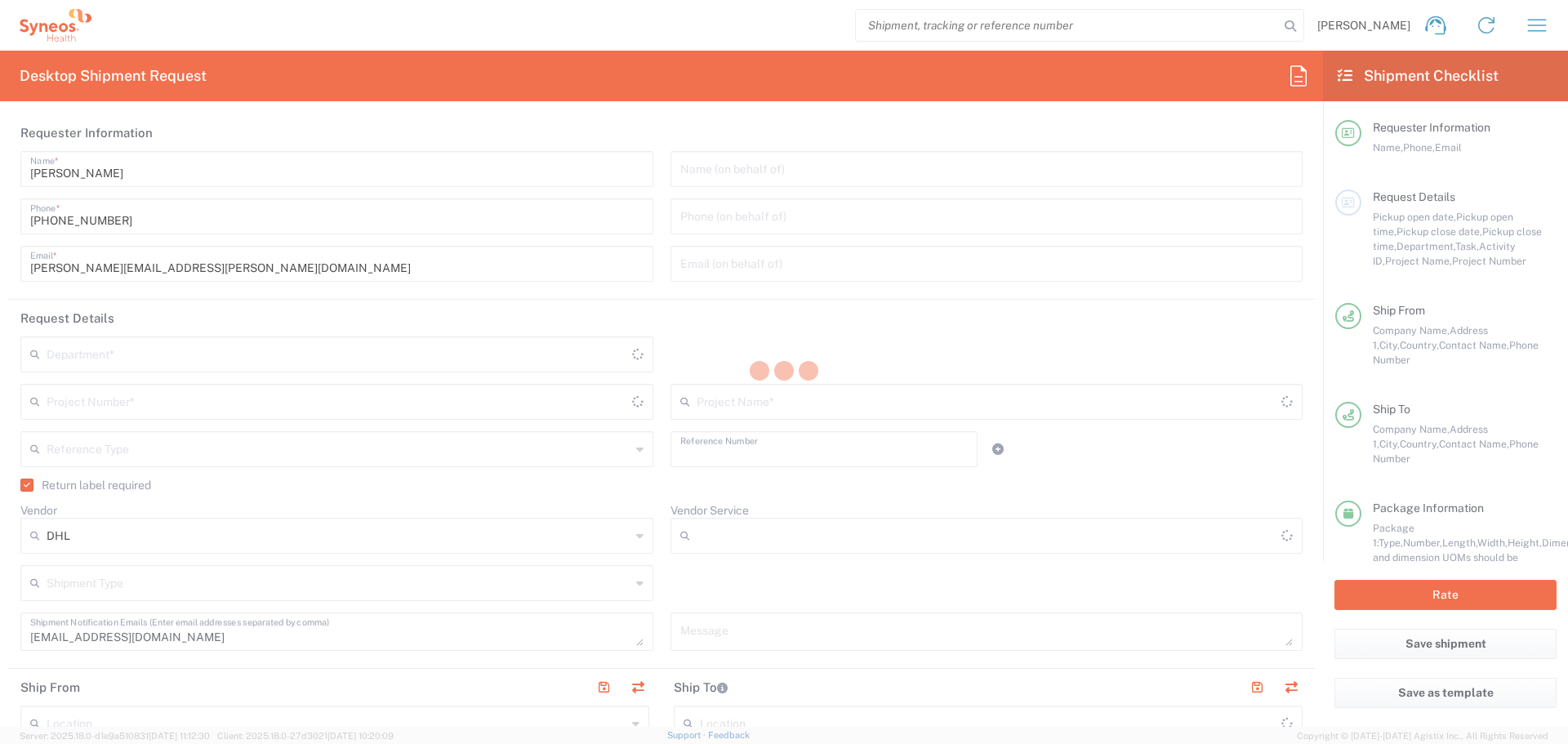
type input "[STREET_ADDRESS]"
type input "5th floor"
type input "Kyiv"
type input "03150"
type input "TEST-CARRIEV"
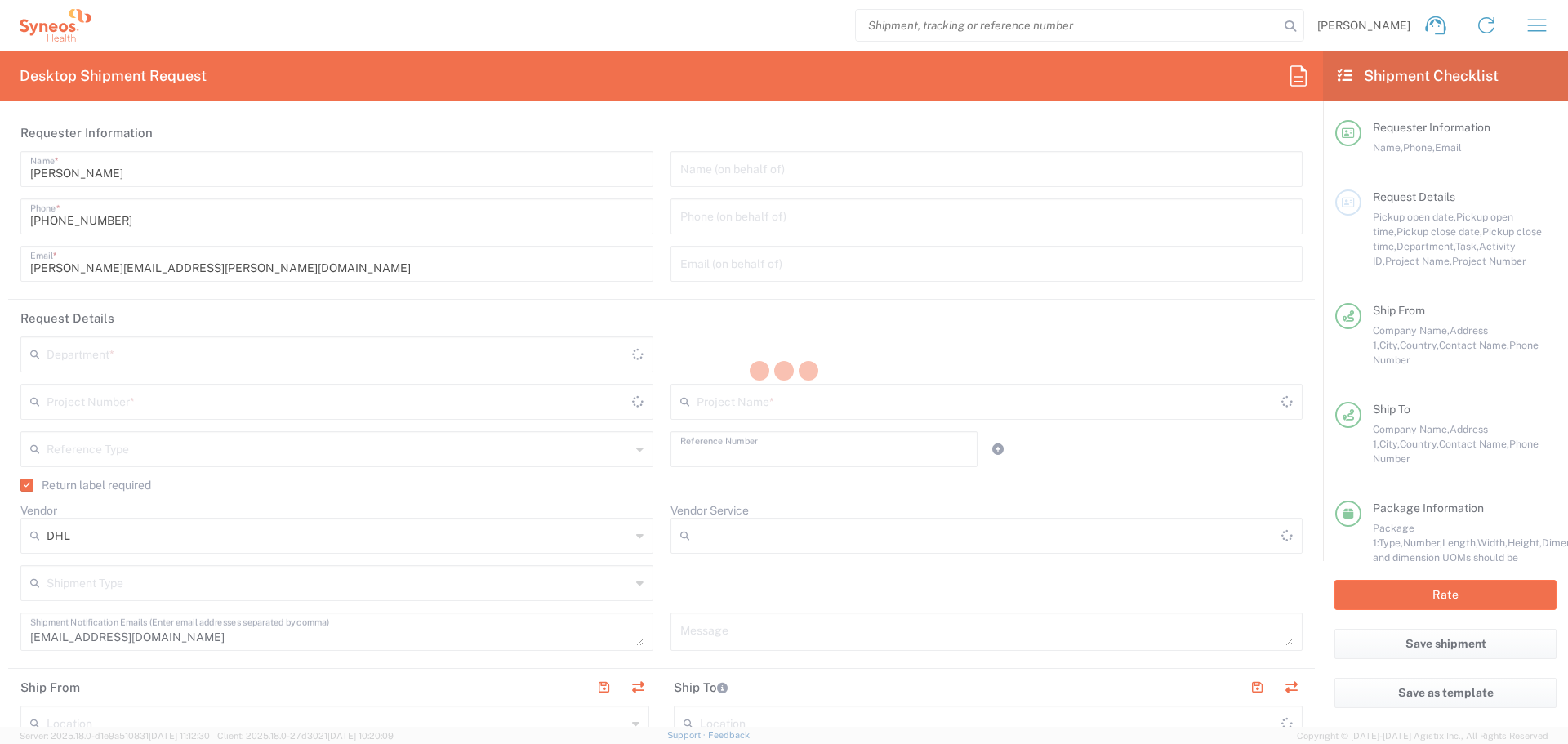
type input "[PHONE_NUMBER]"
type input "[PERSON_NAME][EMAIL_ADDRESS][DOMAIN_NAME]"
type input "ML " Dila""
type input "[PERSON_NAME], 19"
type input "Kyiv"
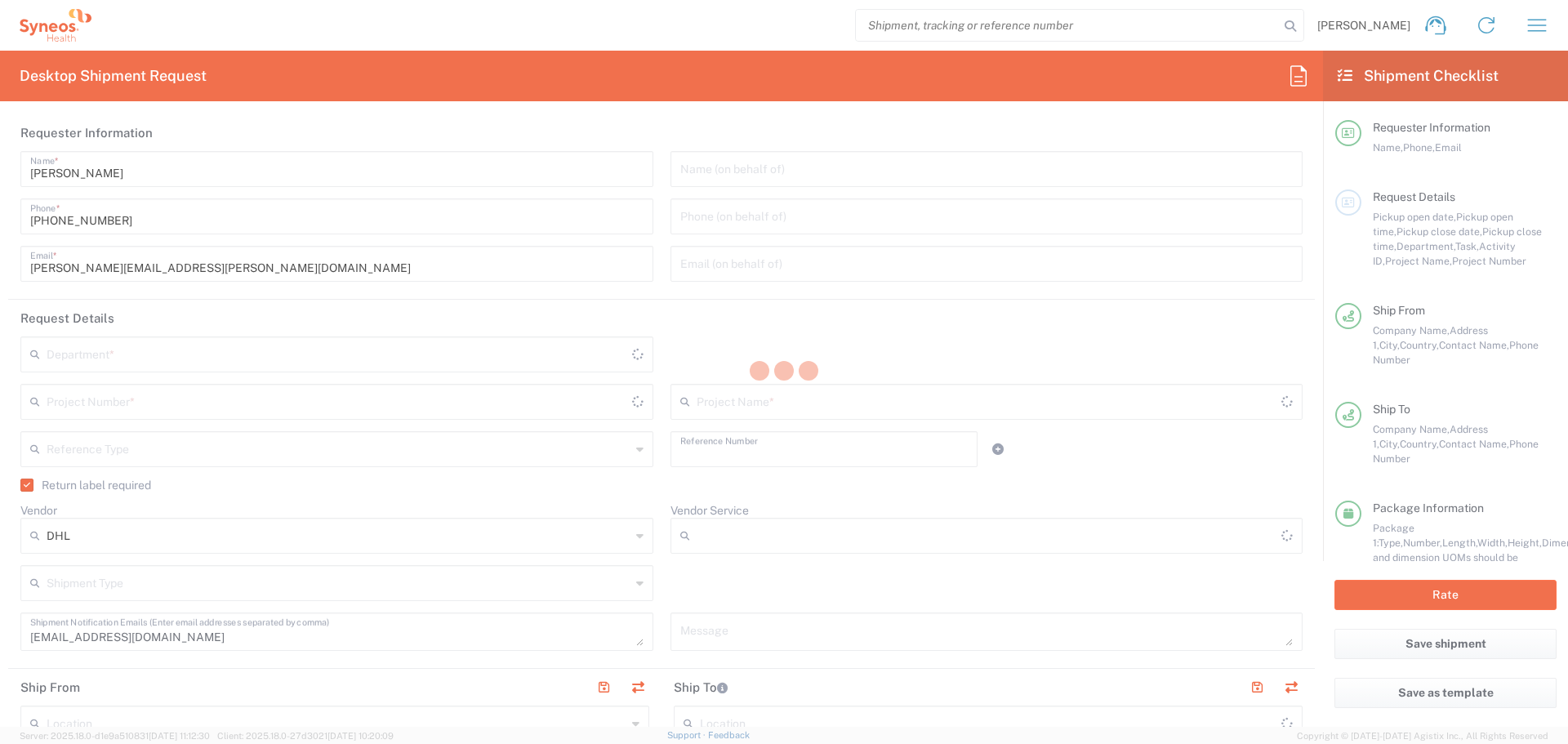
type input "Ukraine"
type input "TEST-CARRIEV"
type input "[PHONE_NUMBER]"
type input "Sender/Shipper"
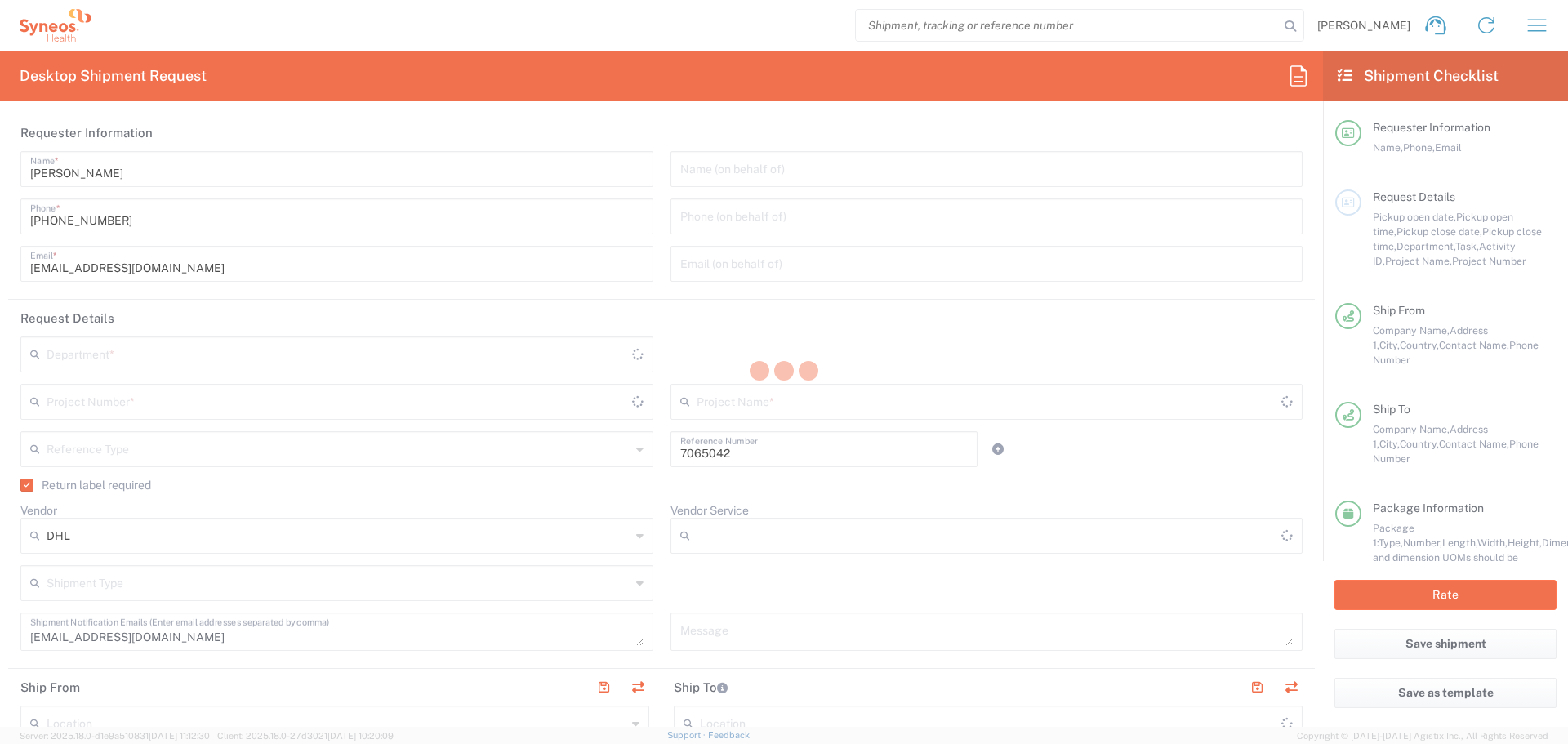
type input "Project"
type input "Ukraine"
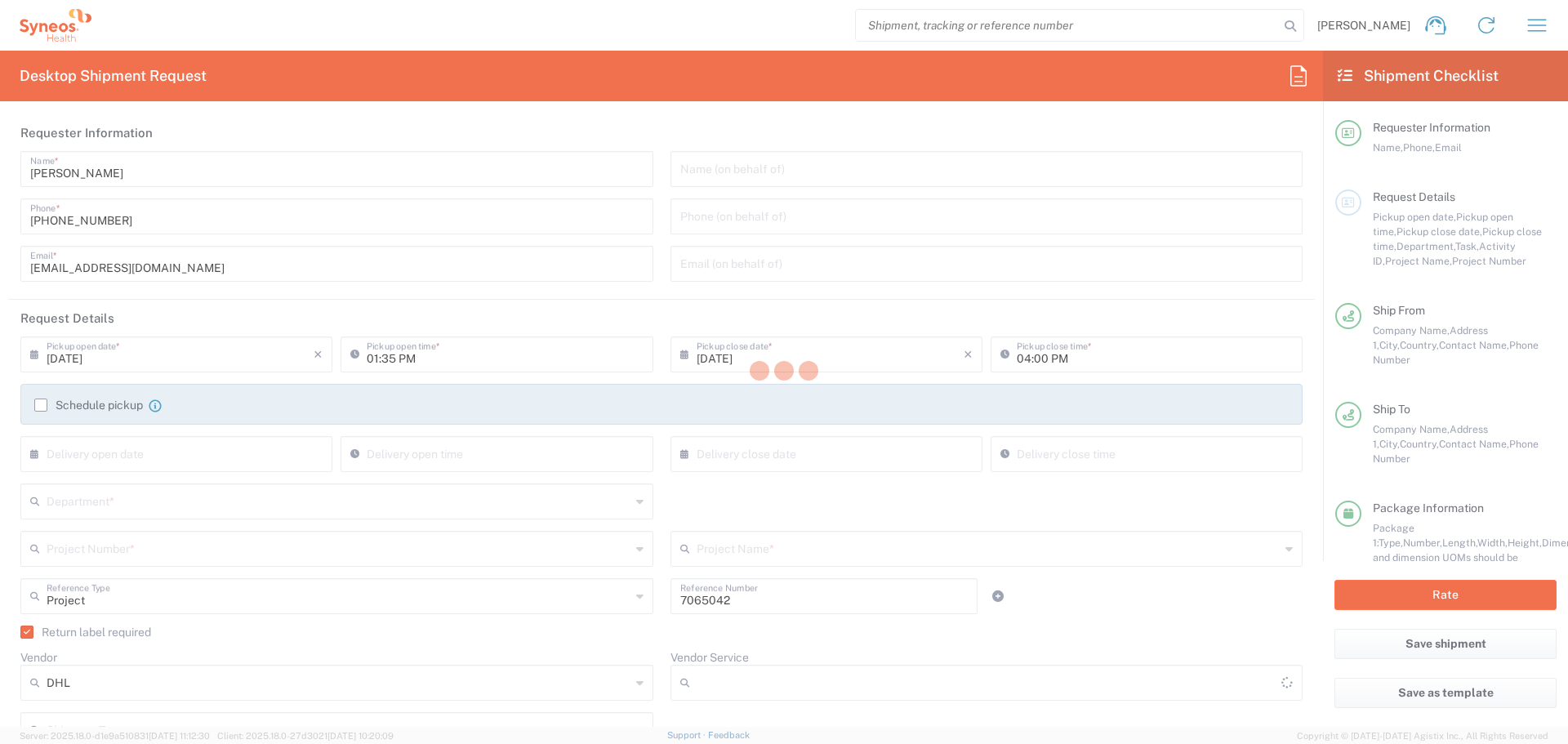
type input "Misto Kyiv"
type input "Express Worldwide Documents"
type input "Envelope"
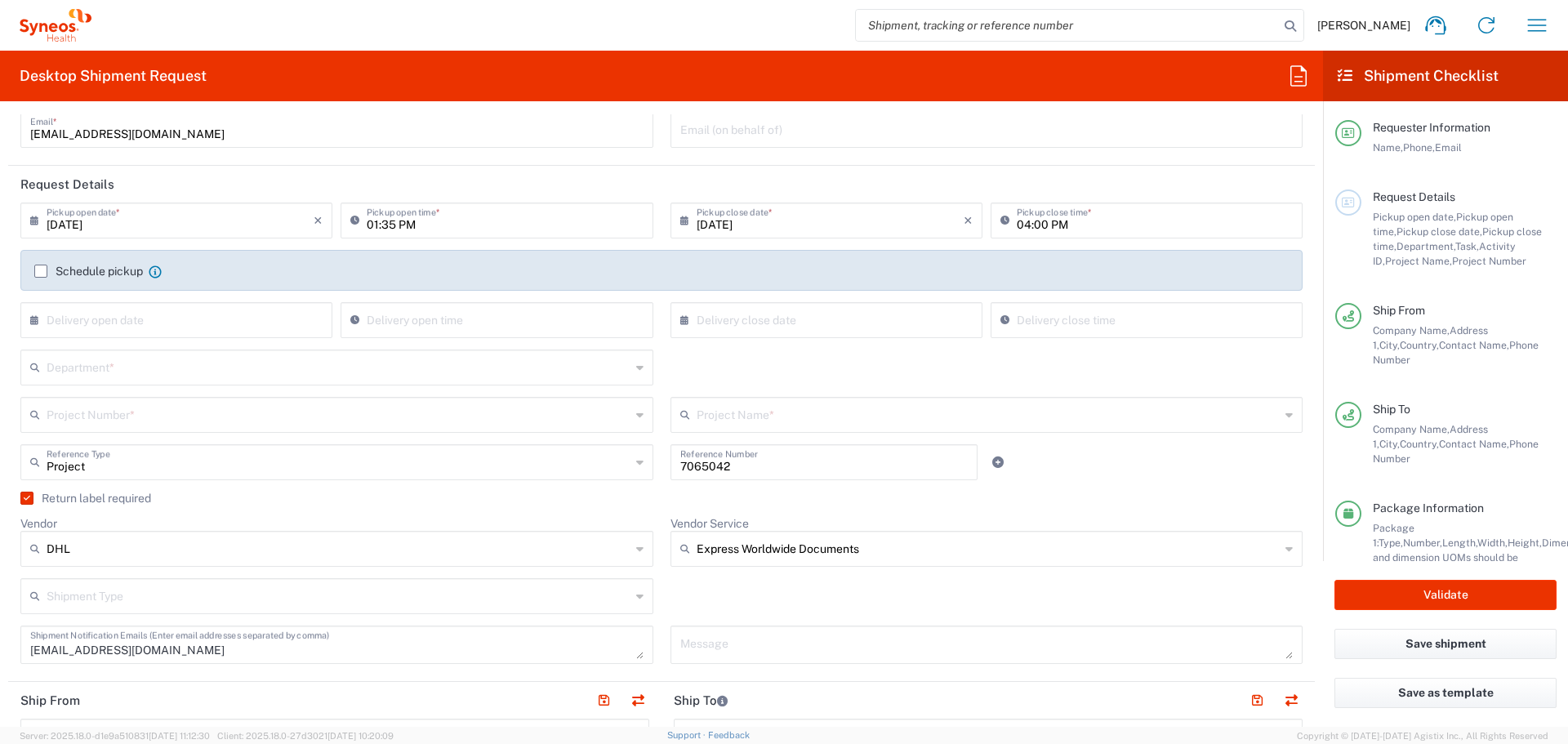
scroll to position [163, 0]
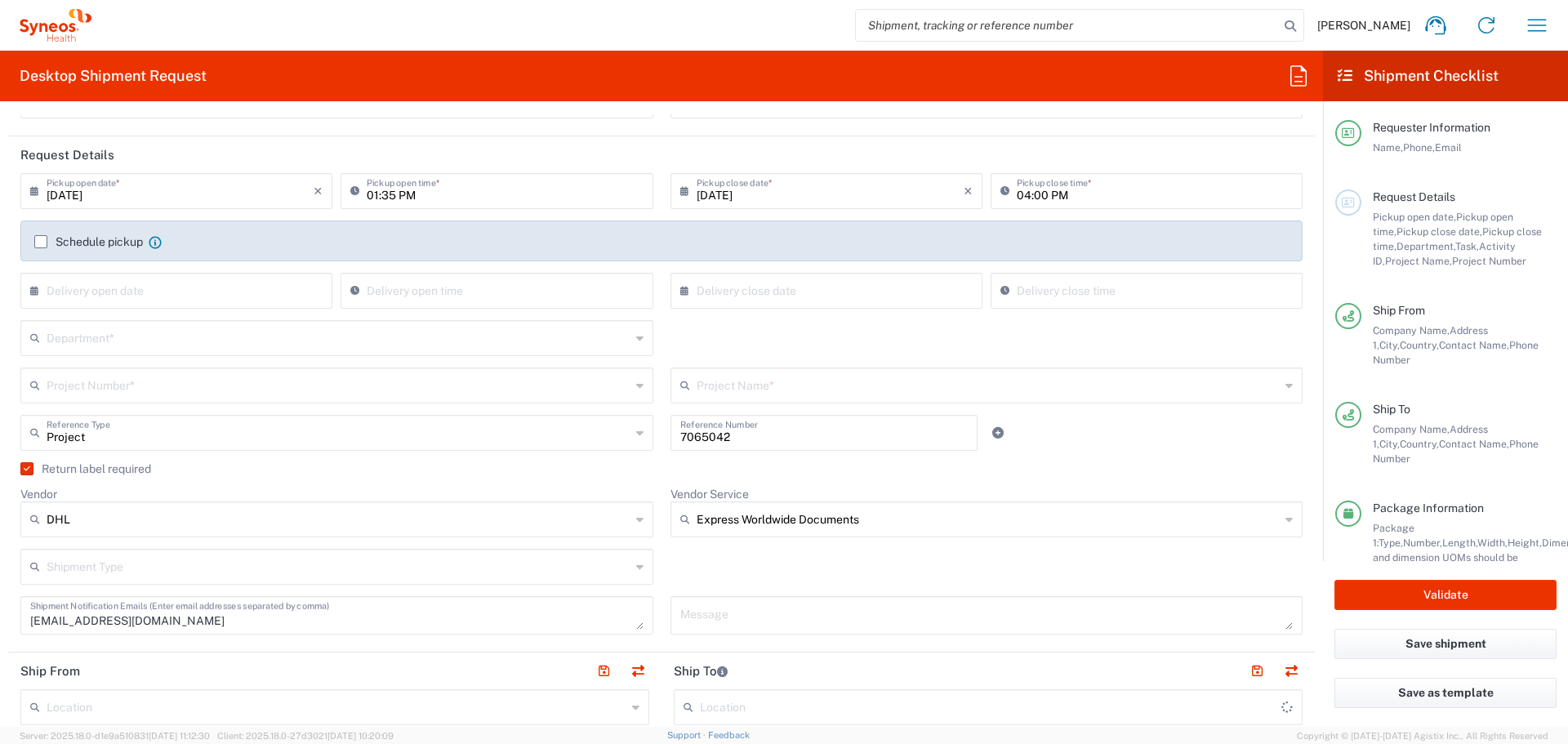
type input "Syneos Health Ukraine, LLC"
click at [169, 332] on input "text" at bounding box center [338, 337] width 584 height 29
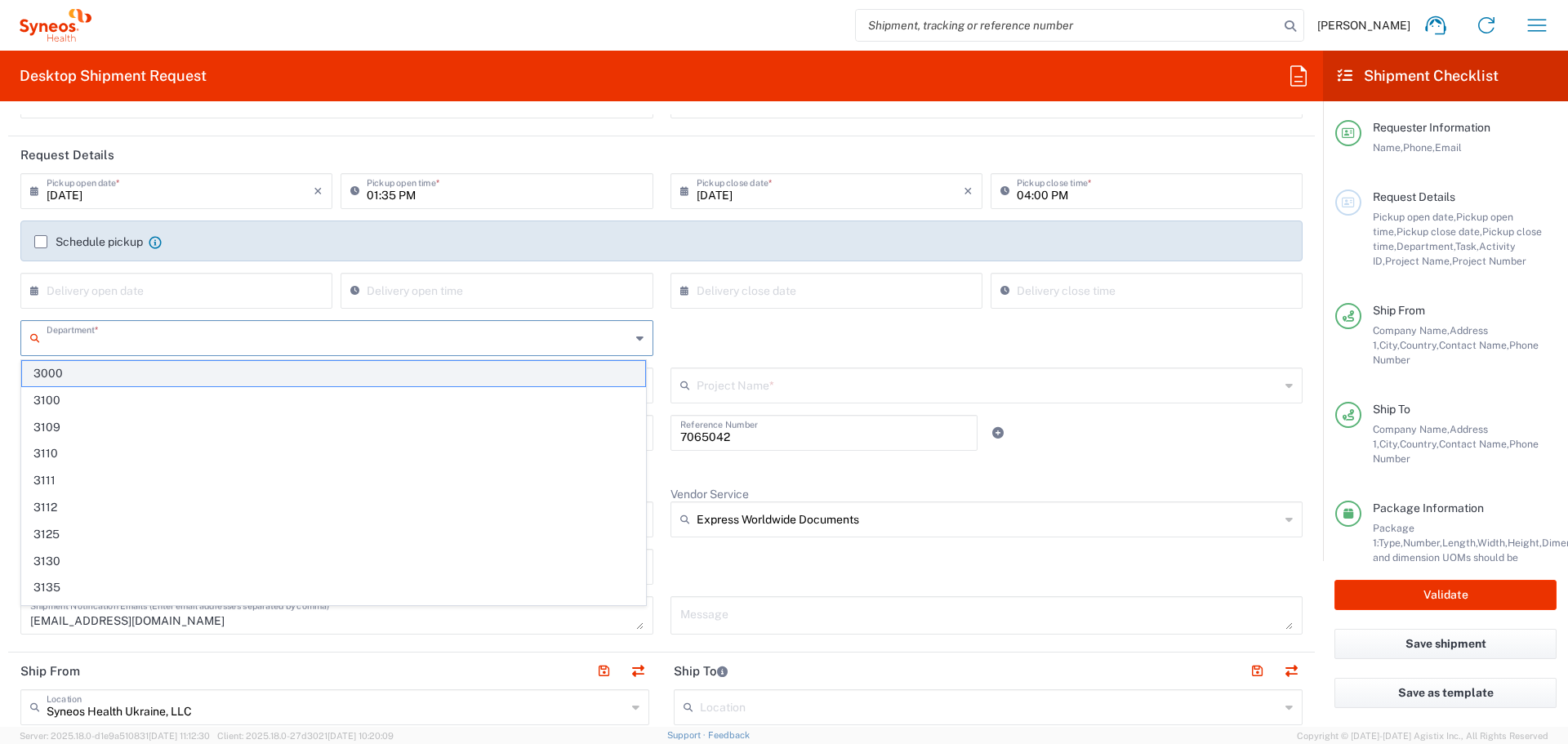
click at [172, 369] on span "3000" at bounding box center [334, 373] width 623 height 25
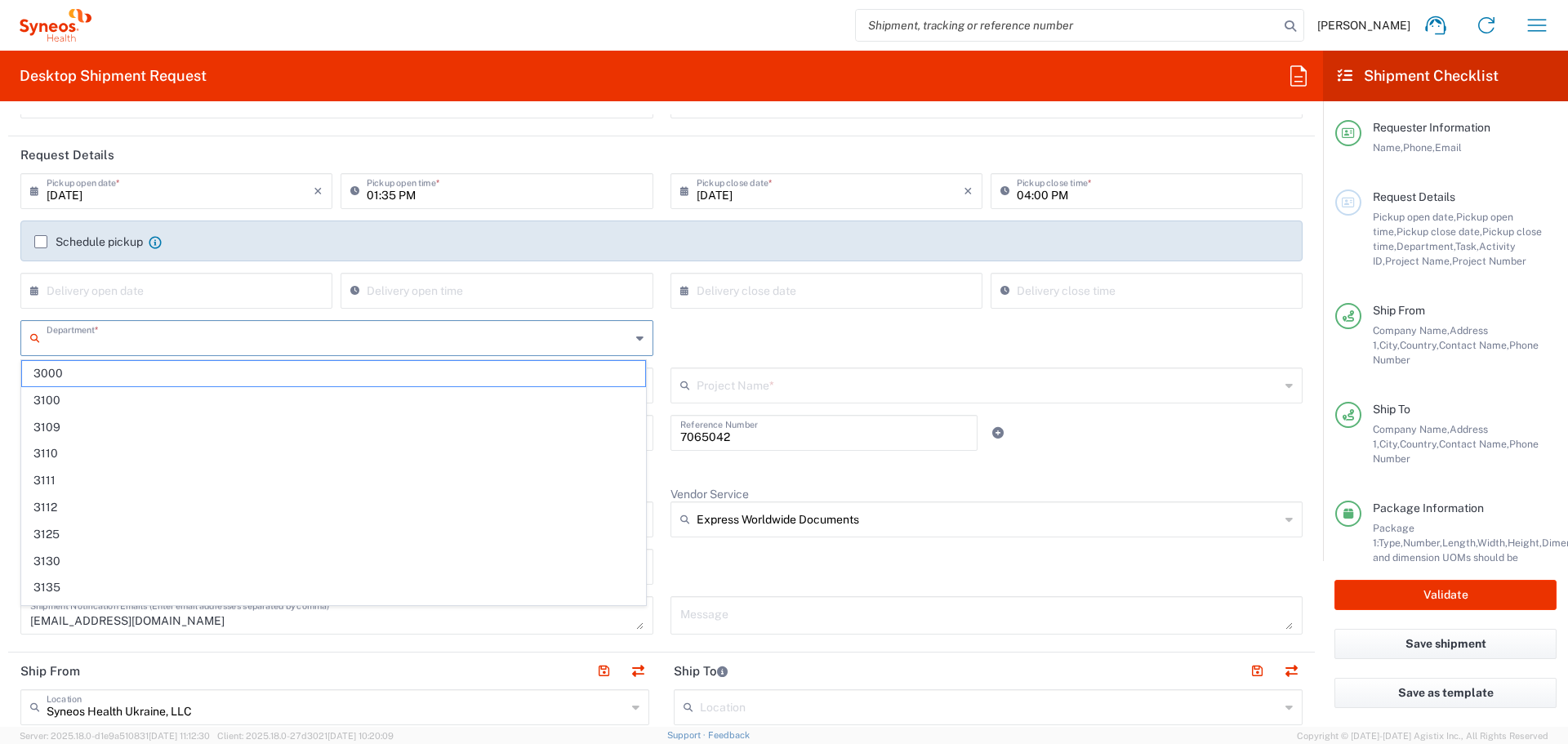
type input "3000"
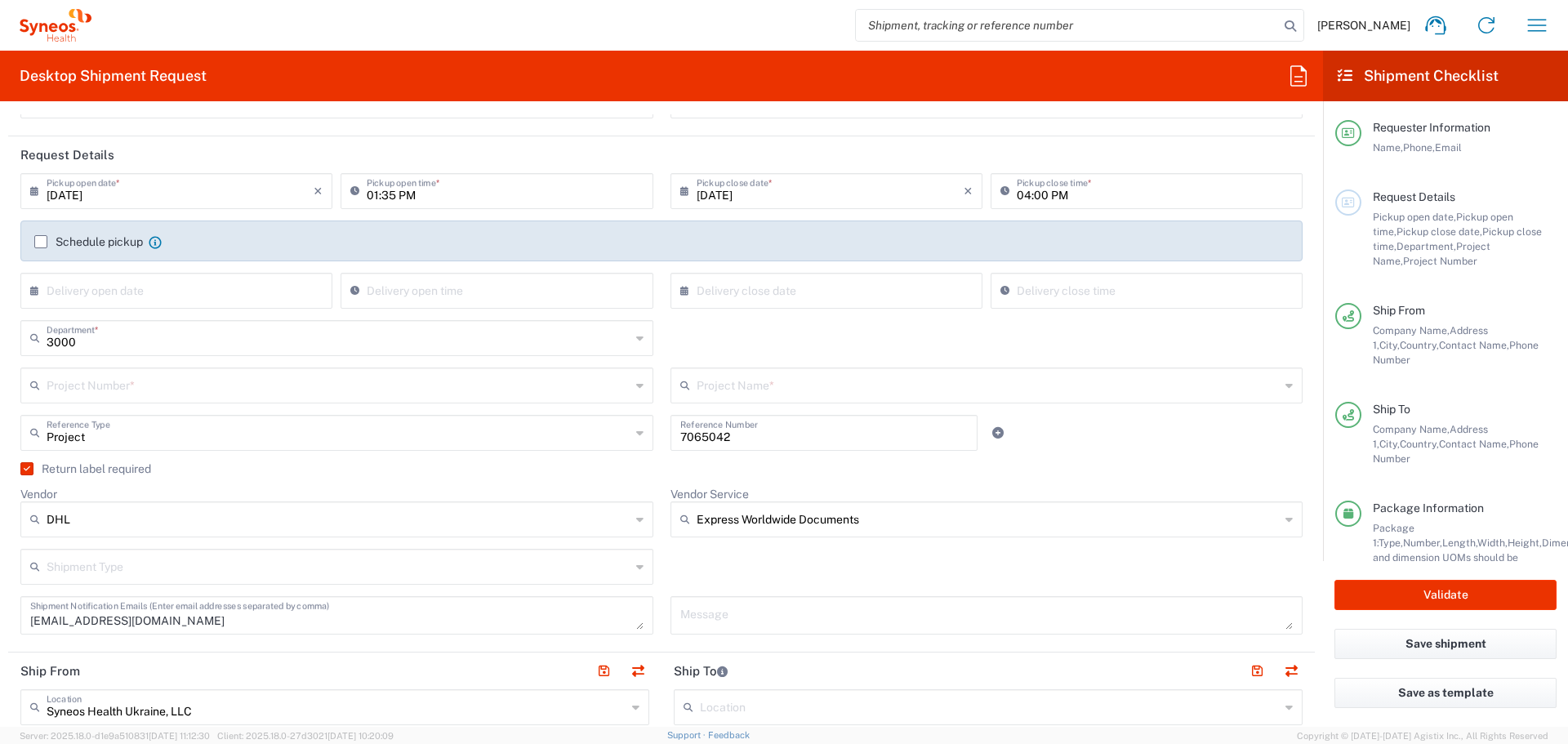
click at [154, 389] on input "text" at bounding box center [338, 384] width 584 height 29
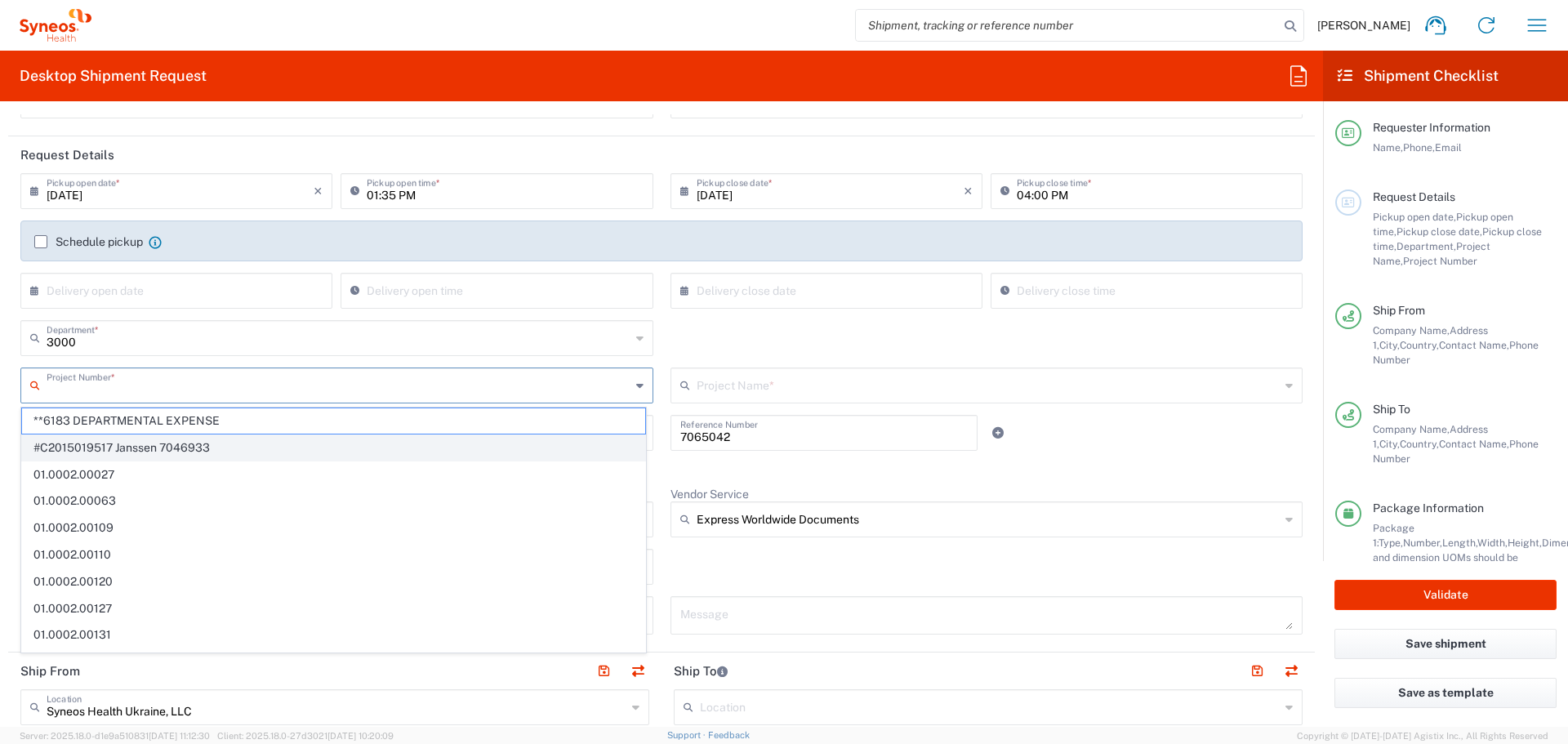
click at [162, 447] on span "#C2015019517 Janssen 7046933" at bounding box center [334, 448] width 623 height 25
type input "#C2015019517 Janssen 7046933"
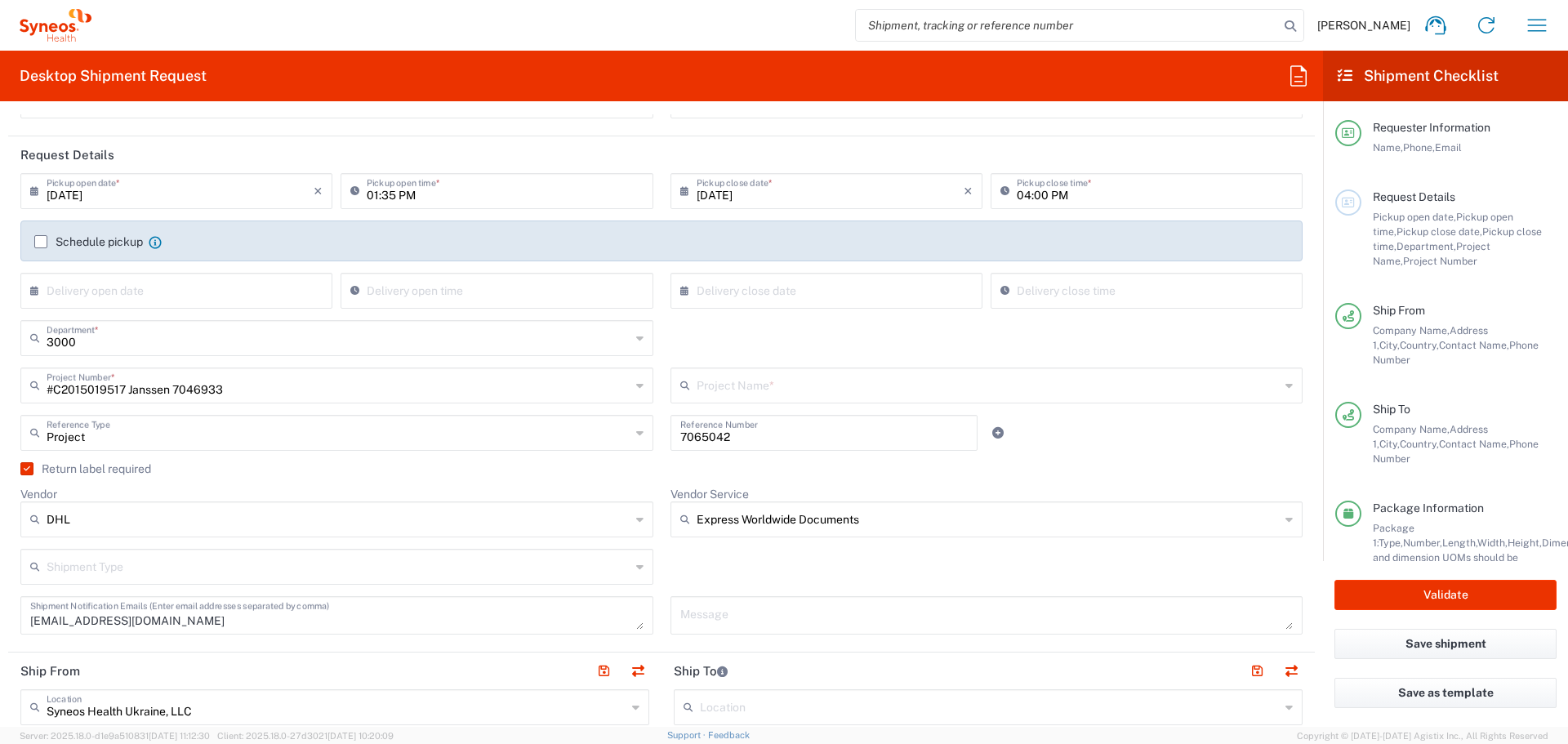
type input "7046933"
click at [162, 376] on input "#C2015019517 Janssen 7046933" at bounding box center [338, 384] width 584 height 29
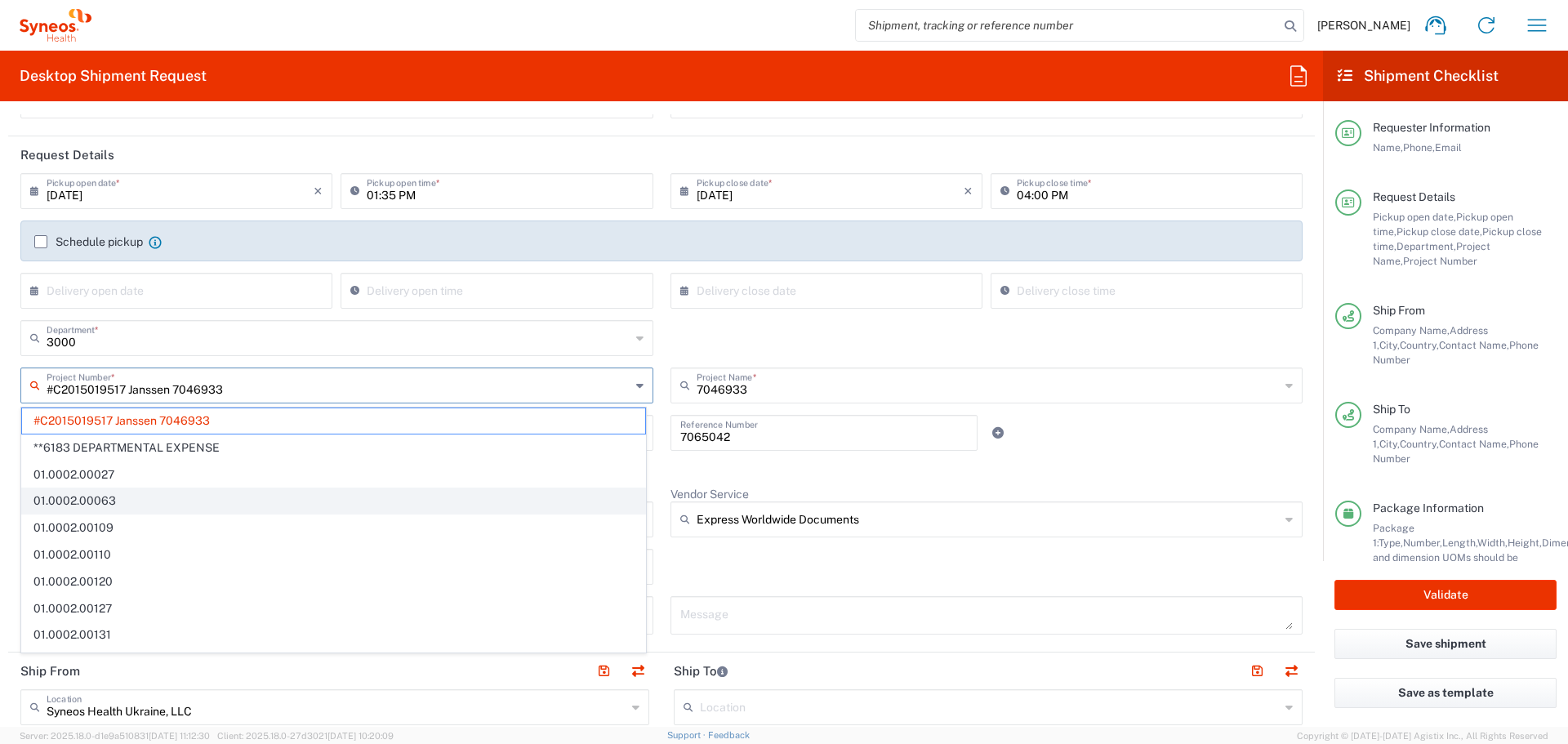
click at [174, 488] on span "01.0002.00063" at bounding box center [334, 501] width 623 height 25
type input "01.0002.00063"
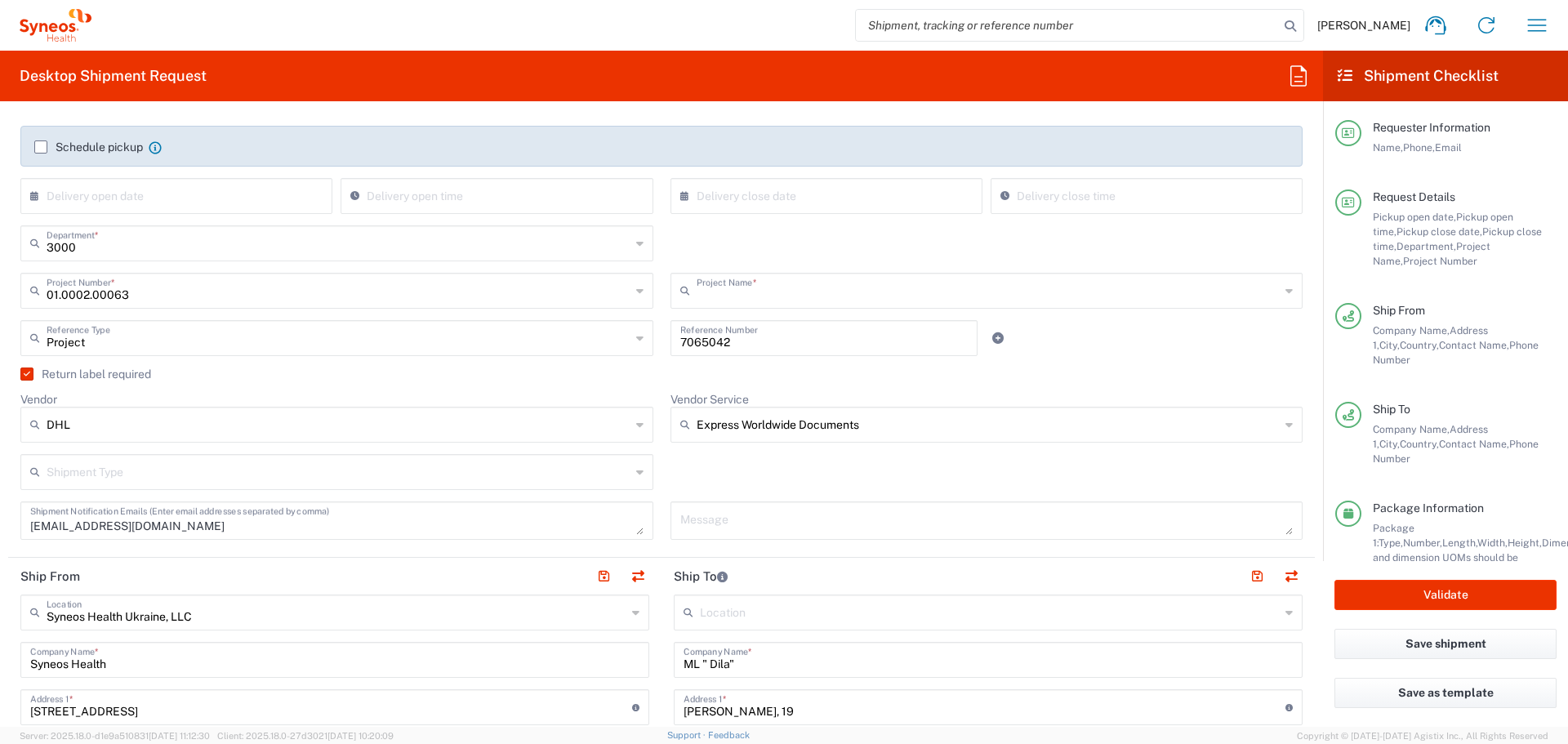
type input "Resource Analytics"
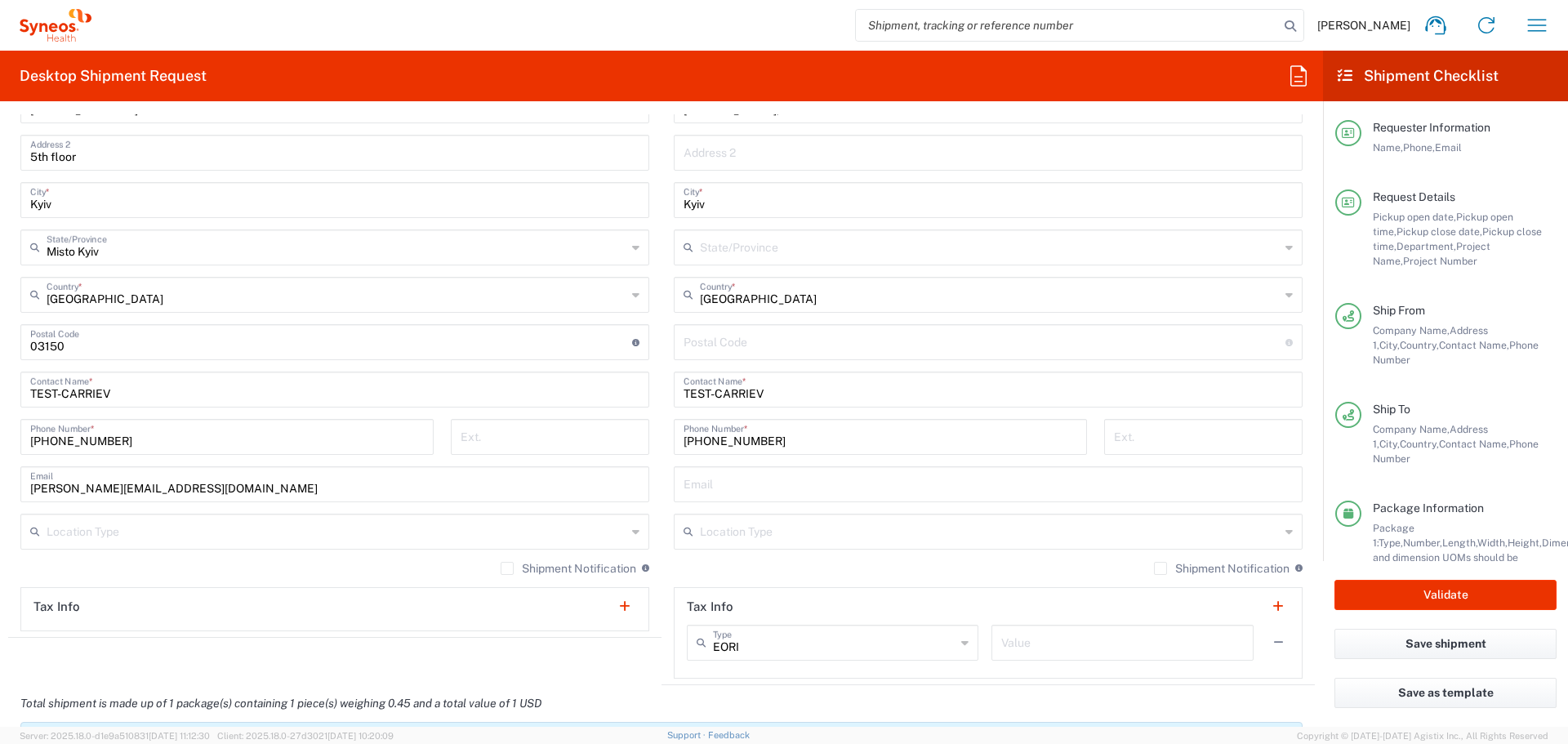
scroll to position [898, 0]
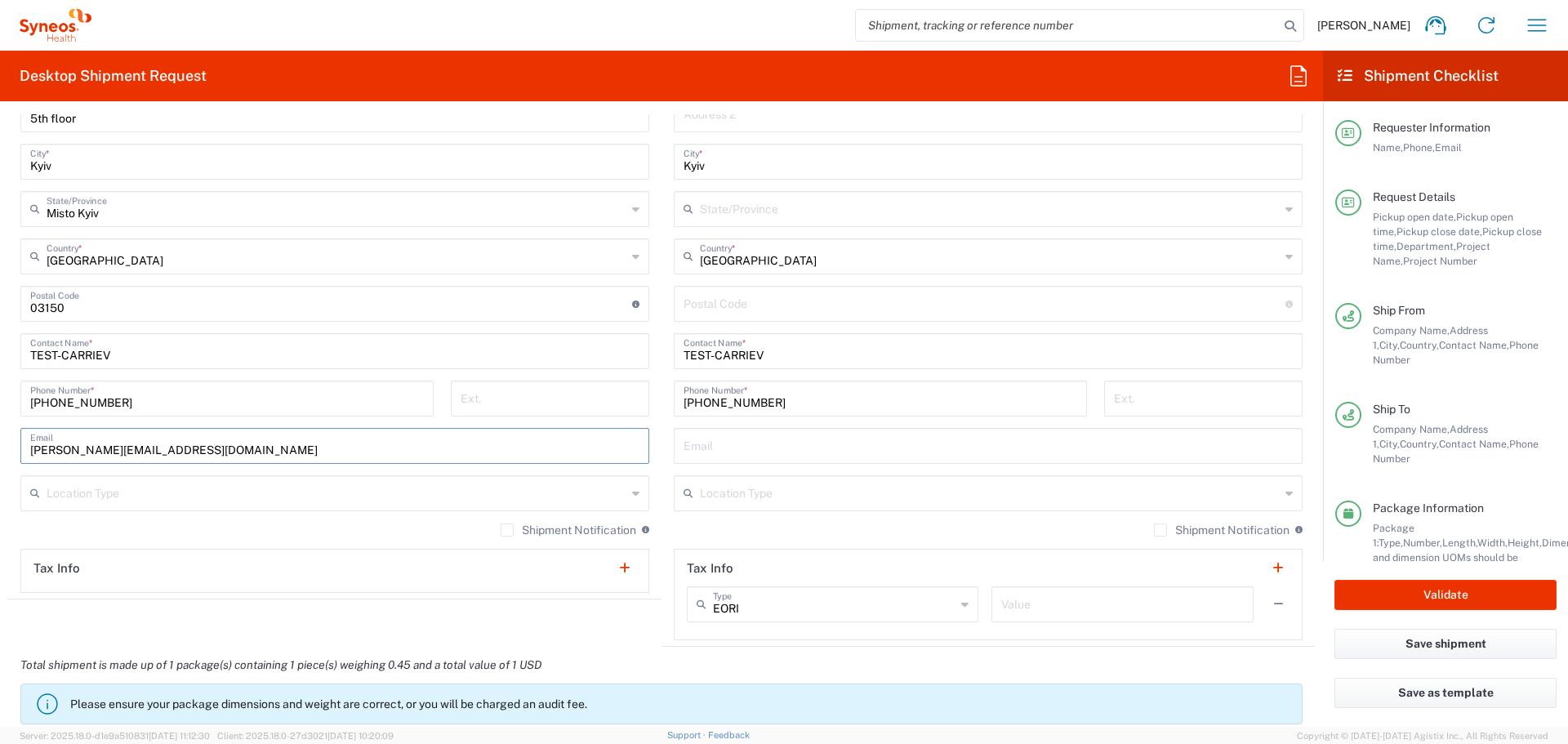
drag, startPoint x: 175, startPoint y: 451, endPoint x: -48, endPoint y: 451, distance: 223.0
click at [0, 451] on html "Natan Tateishi Home Shipment estimator Shipment tracking Desktop shipment reque…" at bounding box center [784, 372] width 1568 height 744
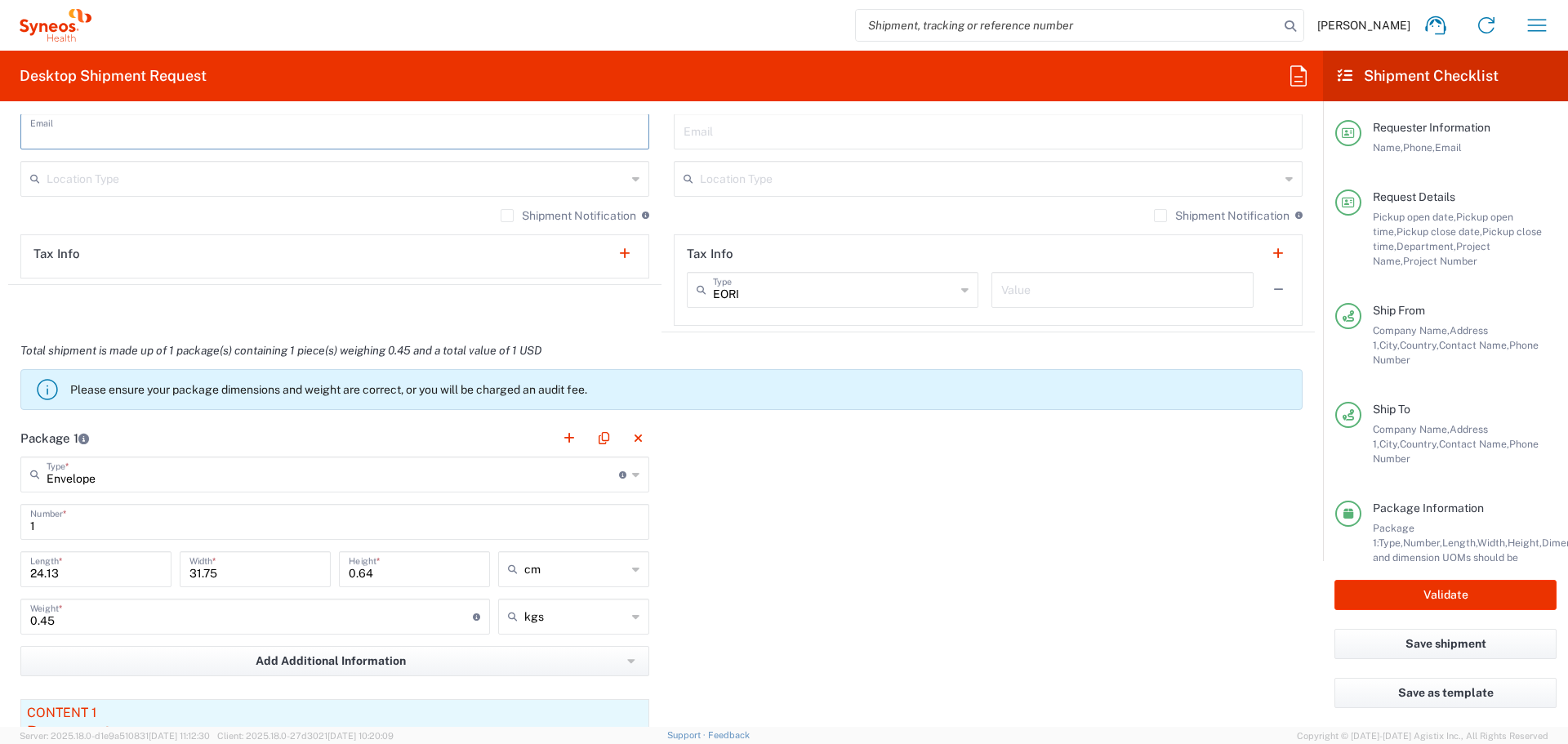
scroll to position [1307, 0]
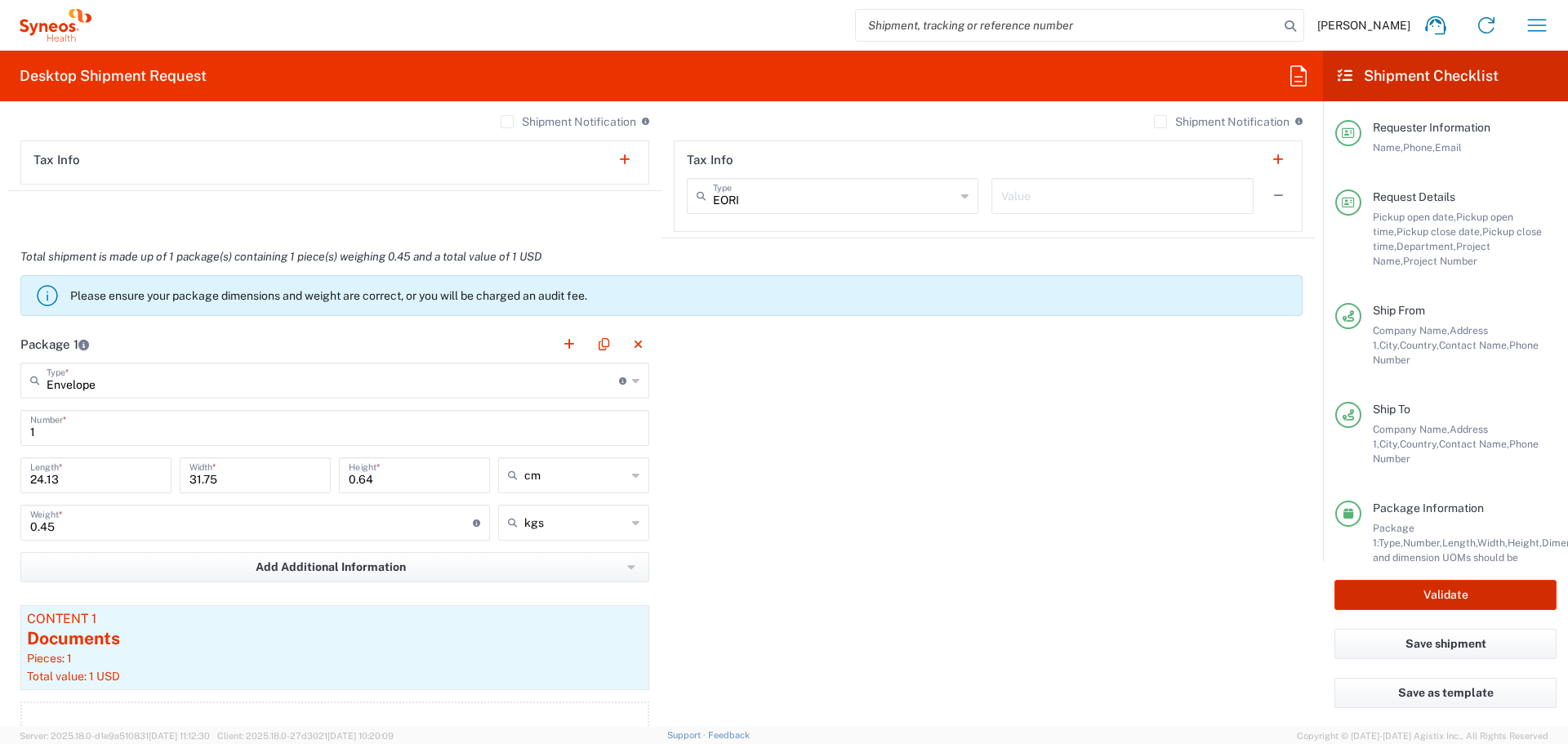
click at [1496, 594] on button "Validate" at bounding box center [1445, 595] width 222 height 31
type input "01.0002.00063"
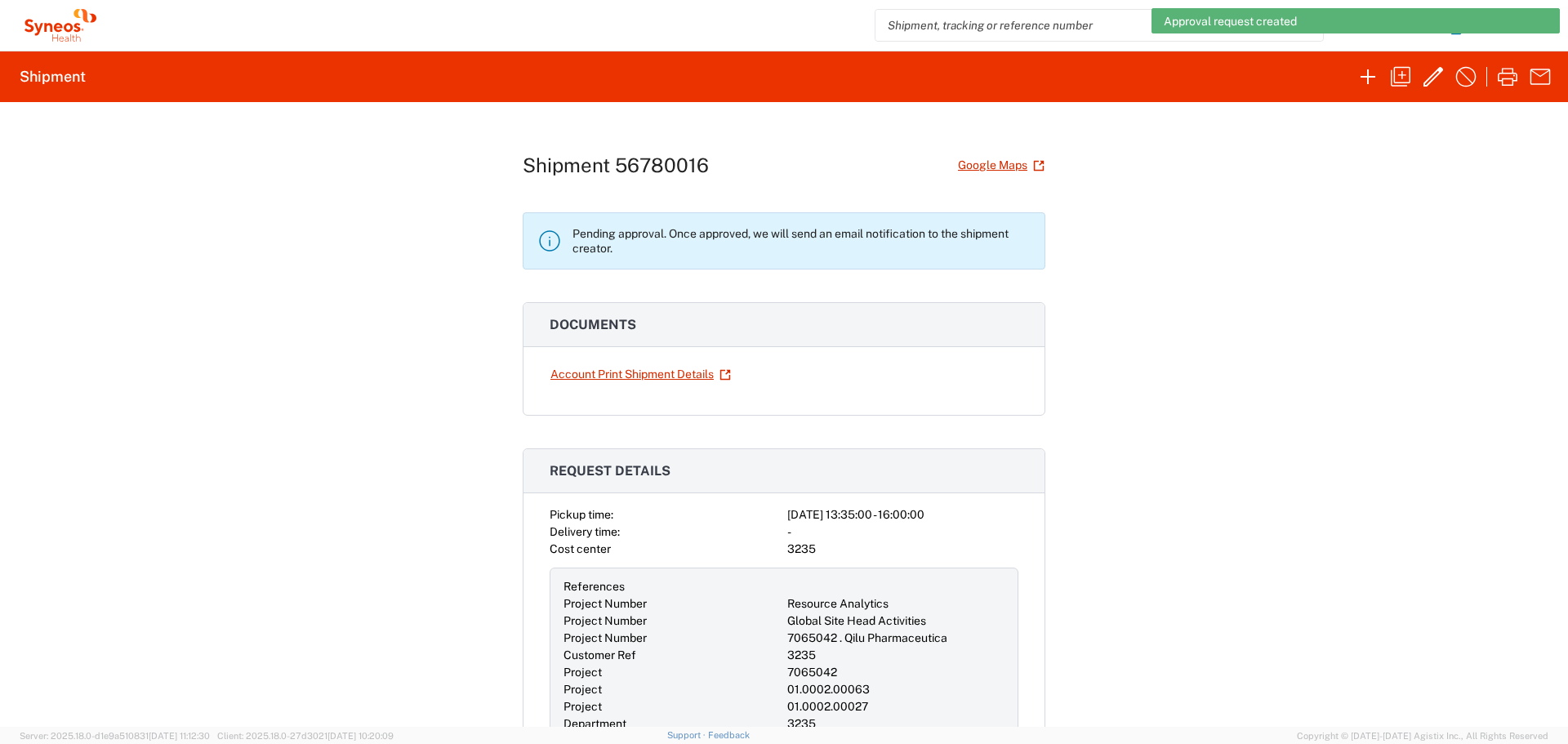
click at [669, 170] on h1 "Shipment 56780016" at bounding box center [616, 165] width 187 height 23
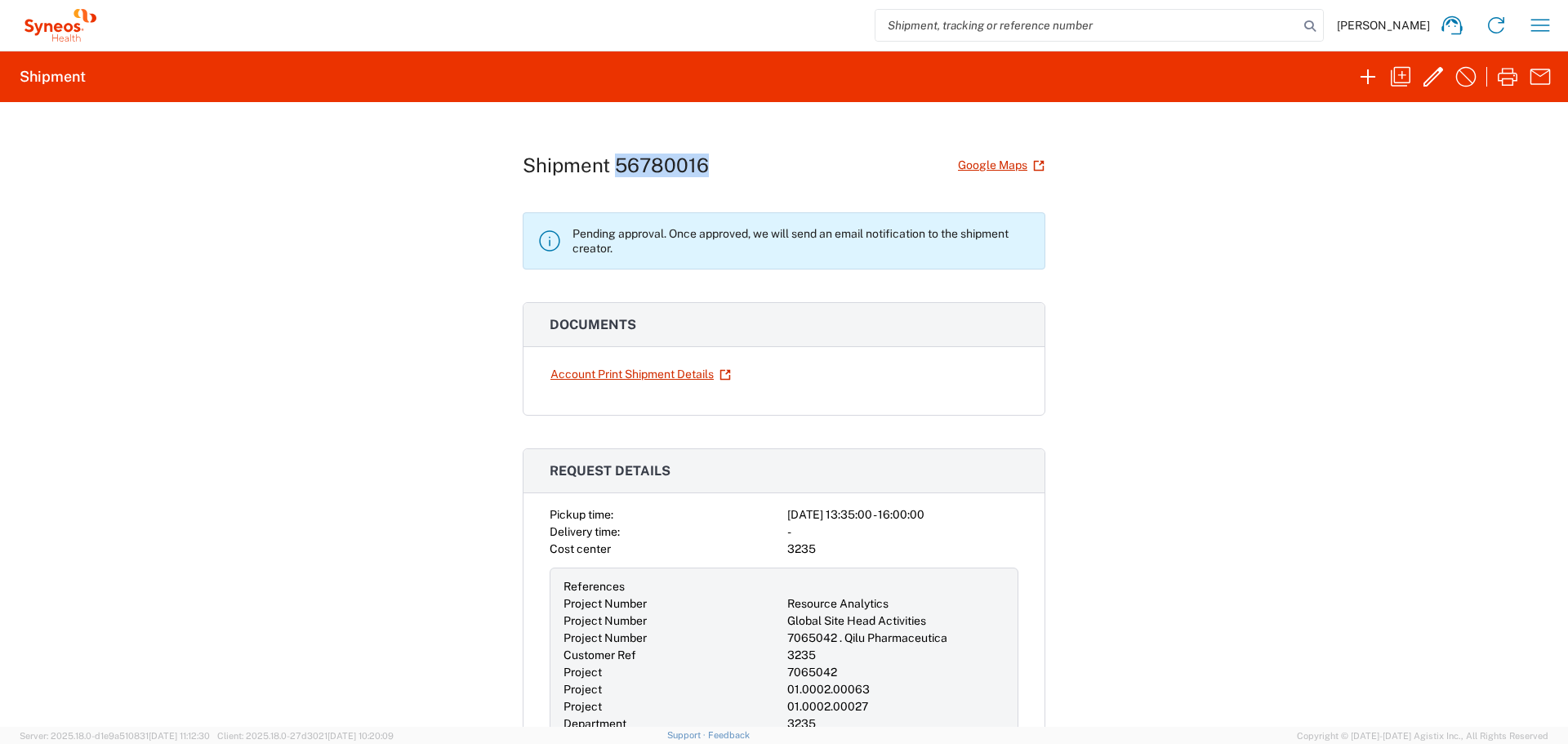
copy h1 "56780016"
